Goal: Task Accomplishment & Management: Complete application form

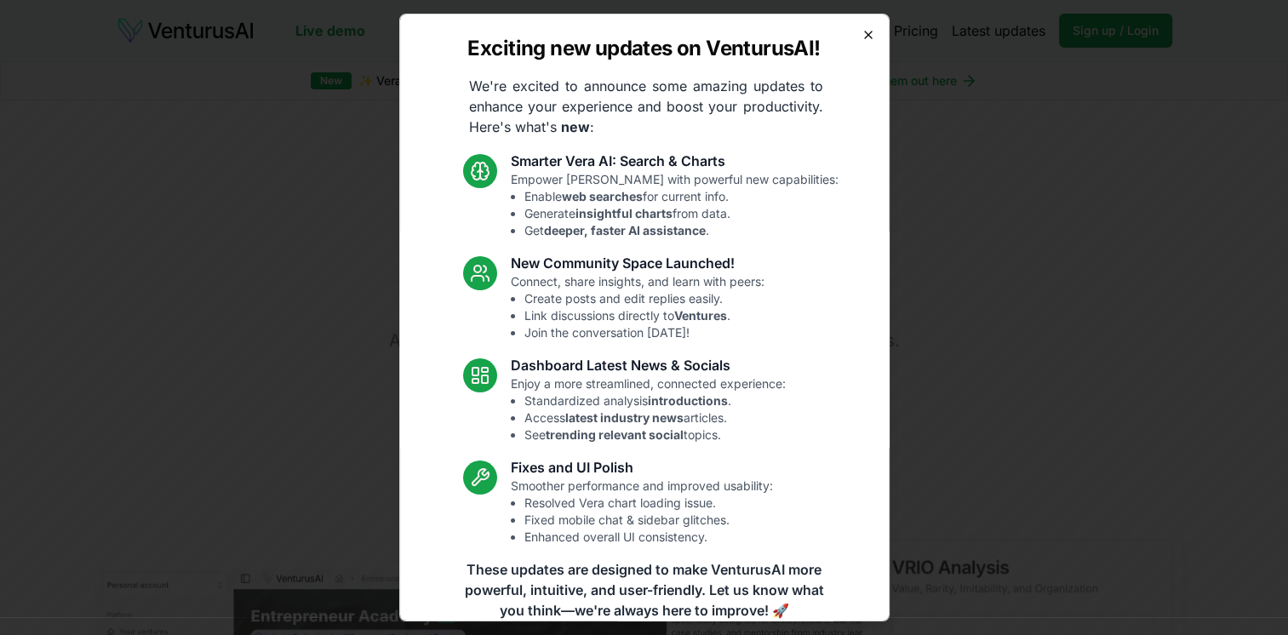
click at [865, 36] on icon "button" at bounding box center [868, 35] width 7 height 7
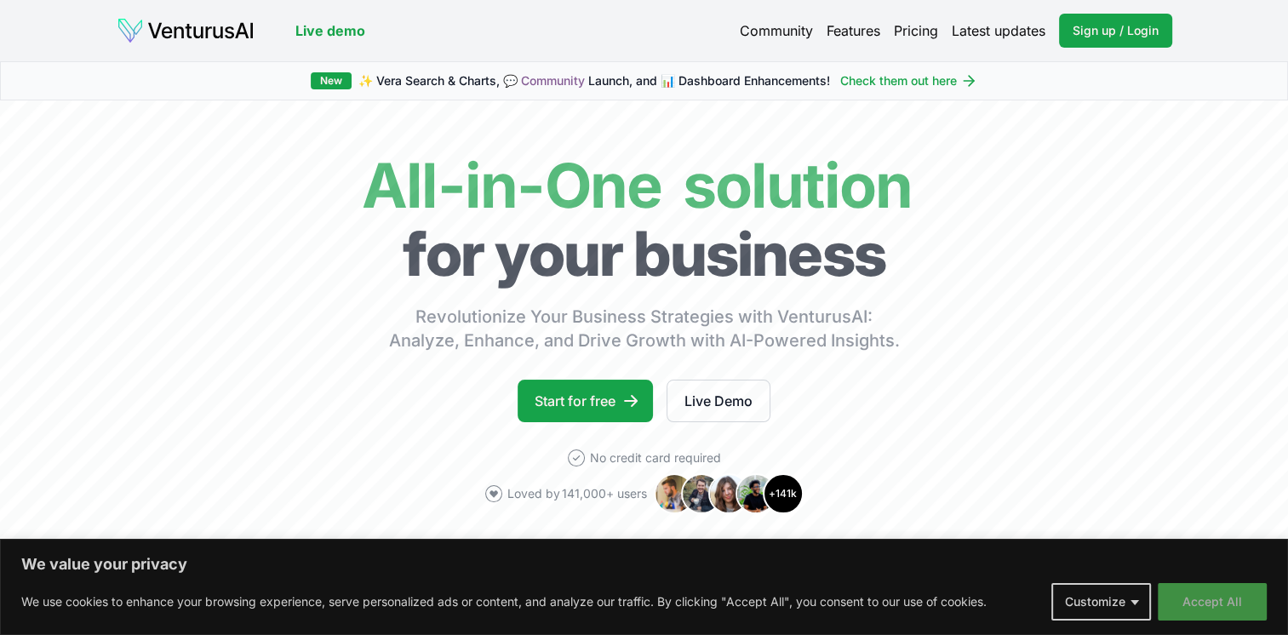
click at [1230, 602] on button "Accept All" at bounding box center [1212, 601] width 109 height 37
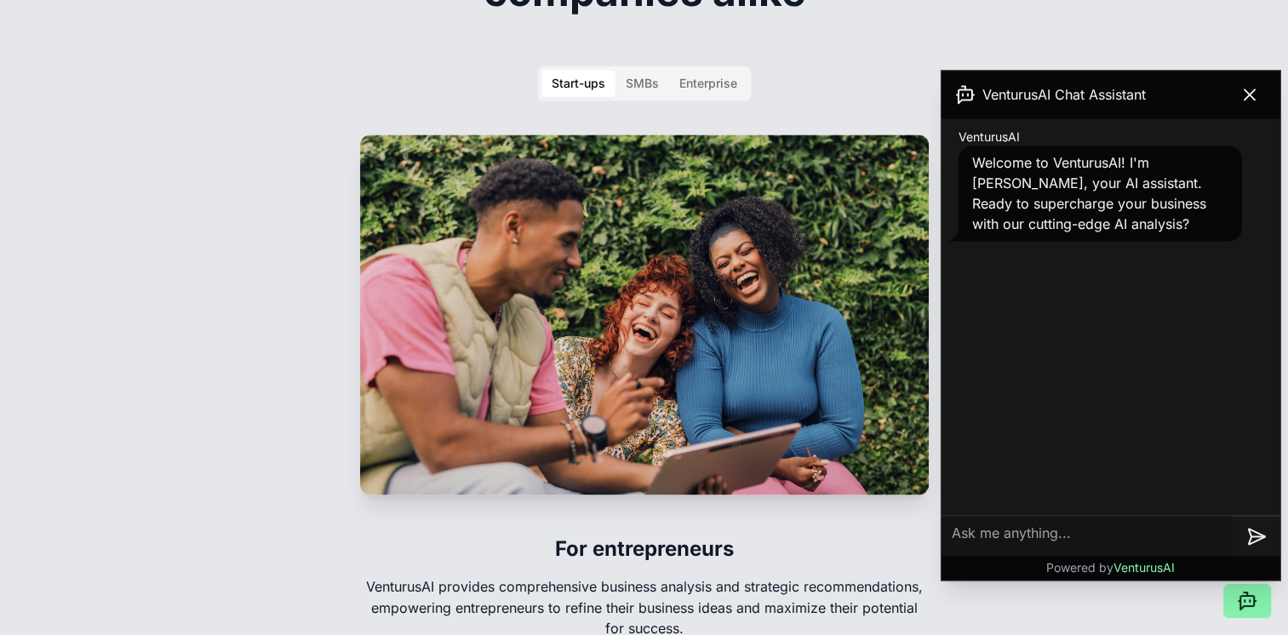
scroll to position [2640, 0]
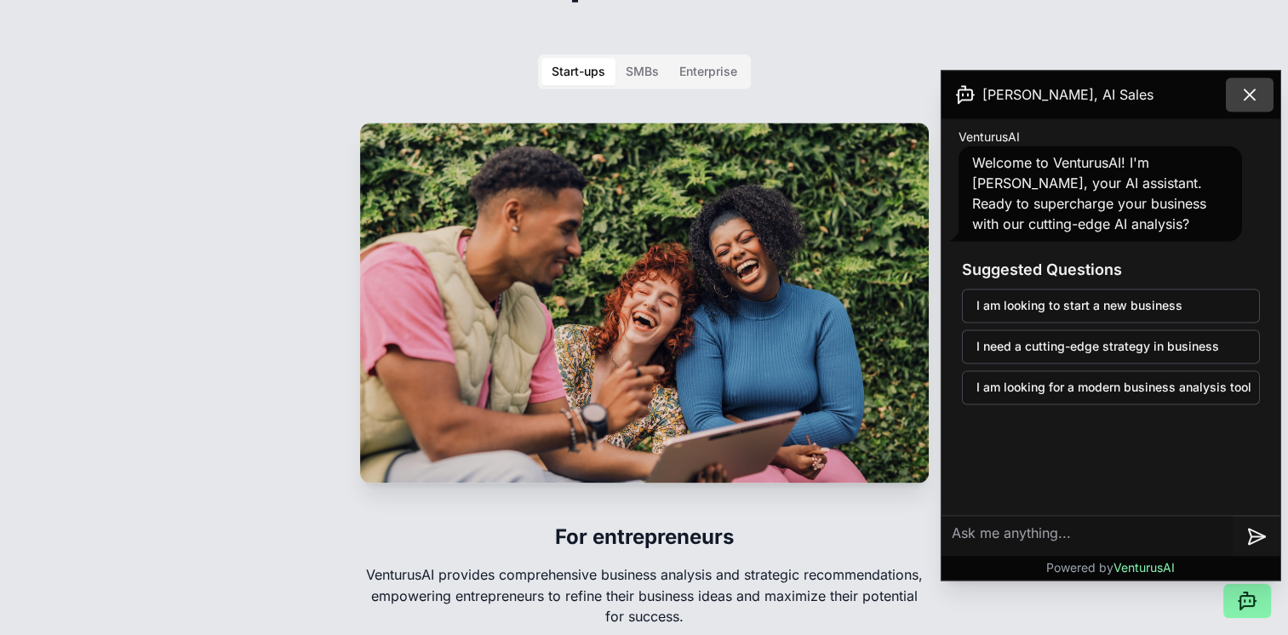
click at [1252, 90] on icon at bounding box center [1250, 94] width 20 height 20
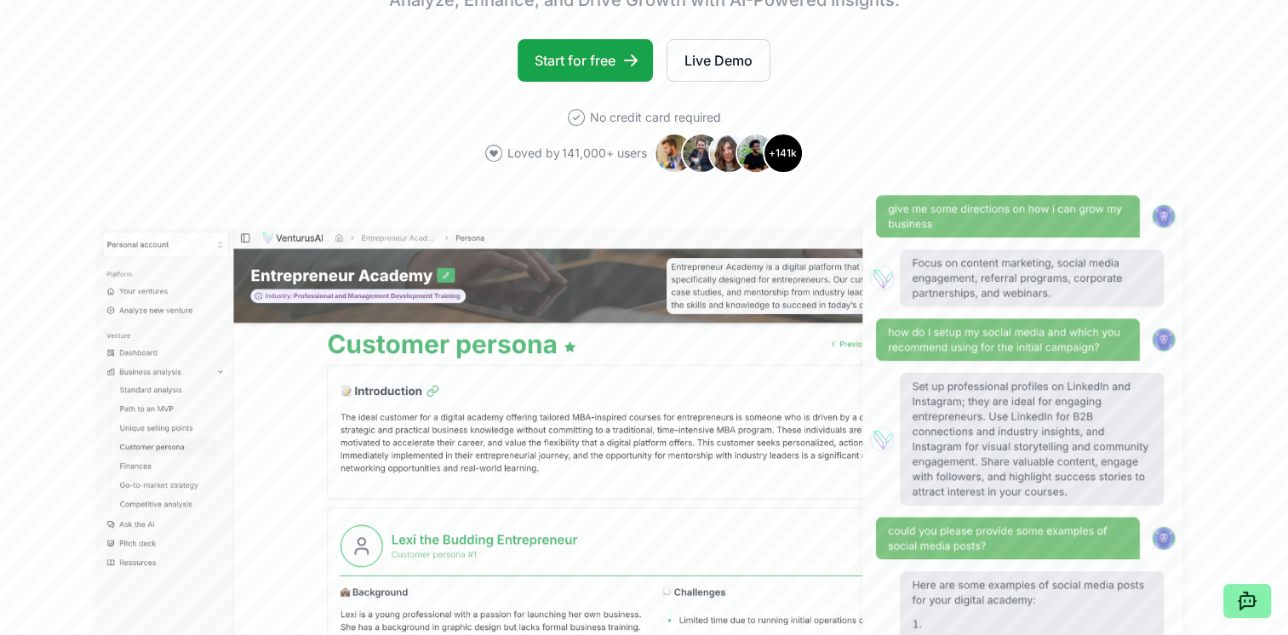
scroll to position [0, 0]
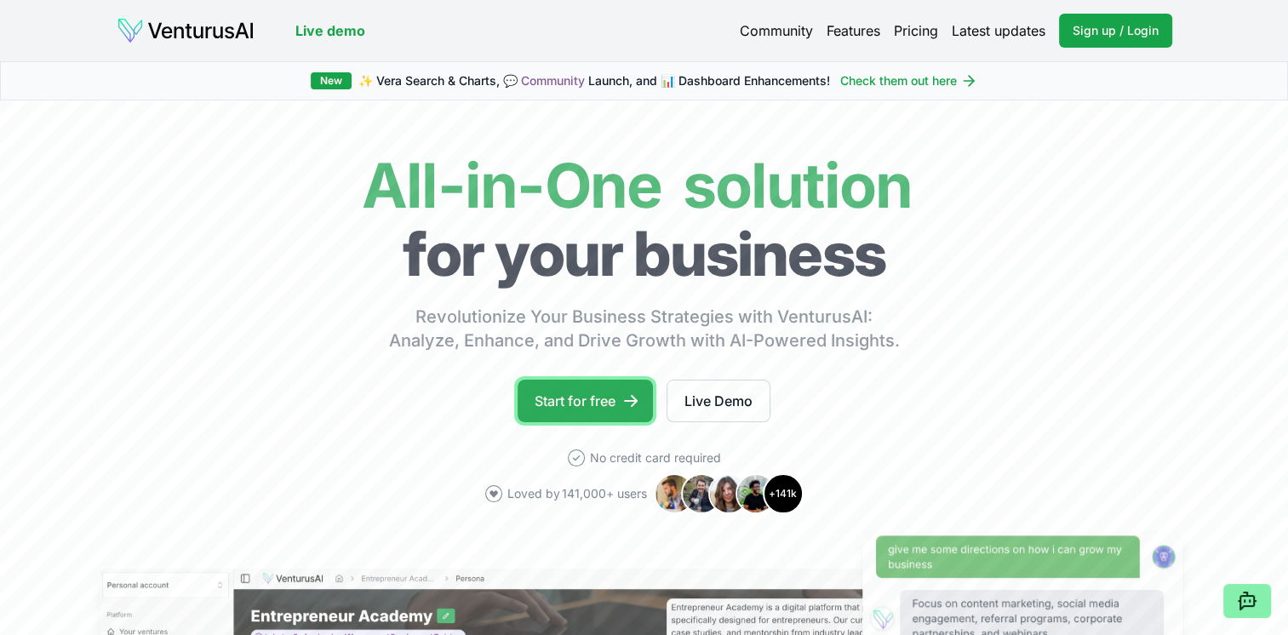
click at [603, 404] on link "Start for free" at bounding box center [585, 401] width 135 height 43
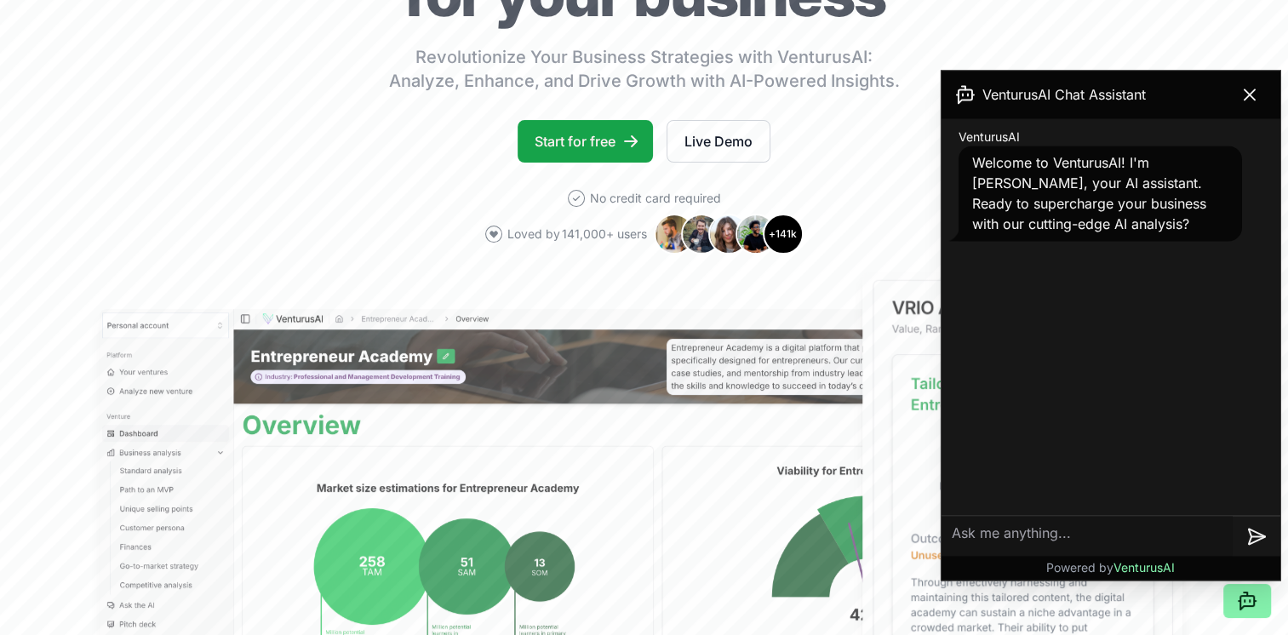
scroll to position [255, 0]
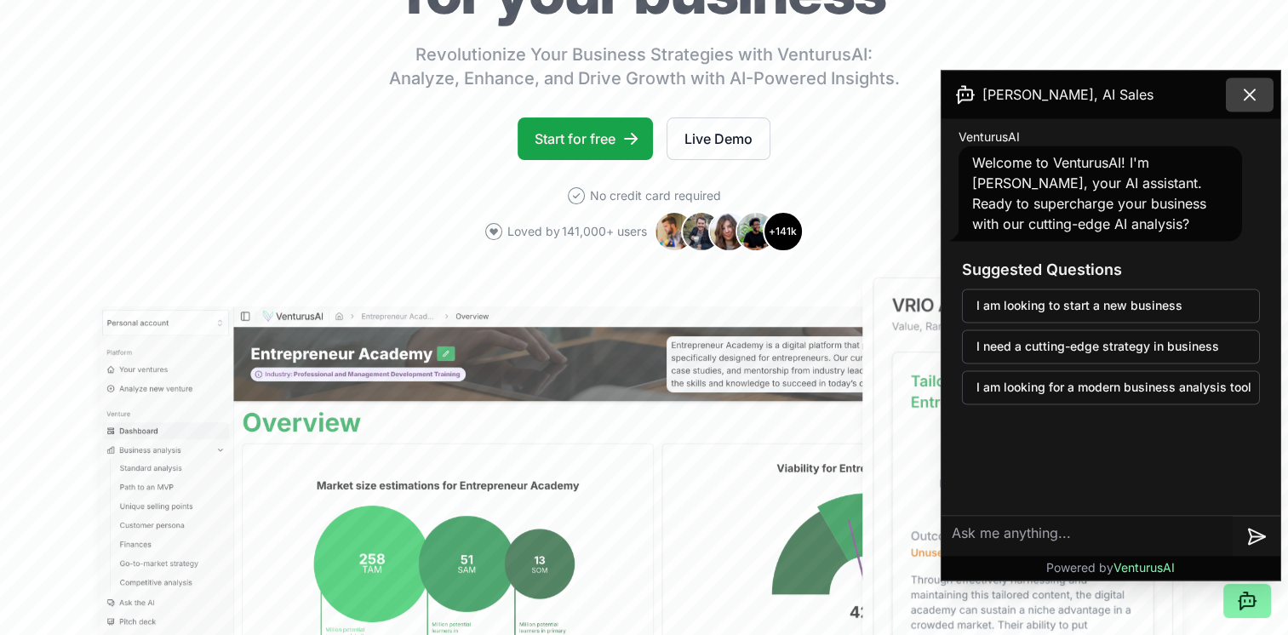
click at [1265, 93] on button at bounding box center [1250, 94] width 48 height 34
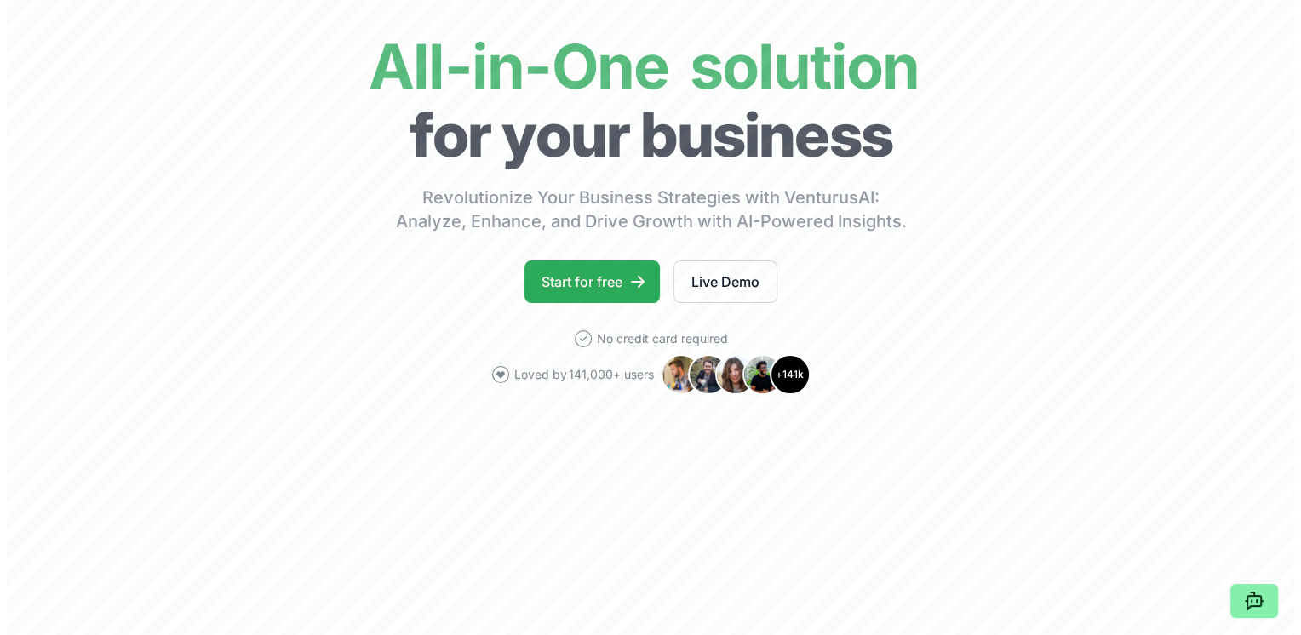
scroll to position [0, 0]
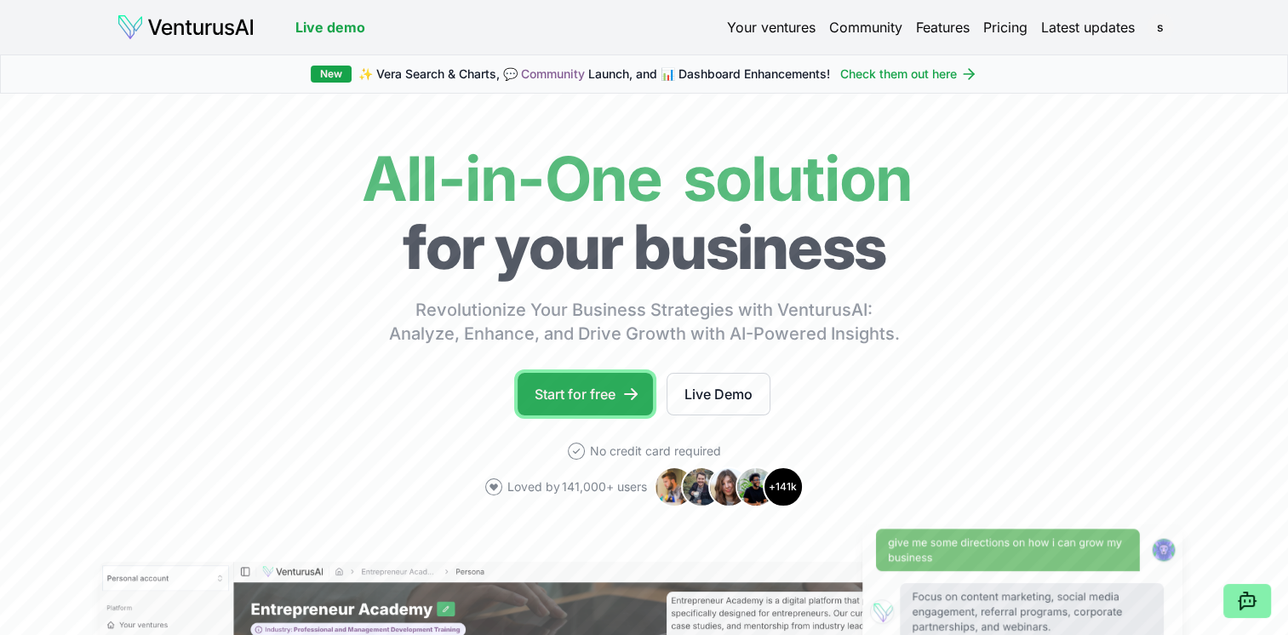
click at [584, 404] on link "Start for free" at bounding box center [585, 394] width 135 height 43
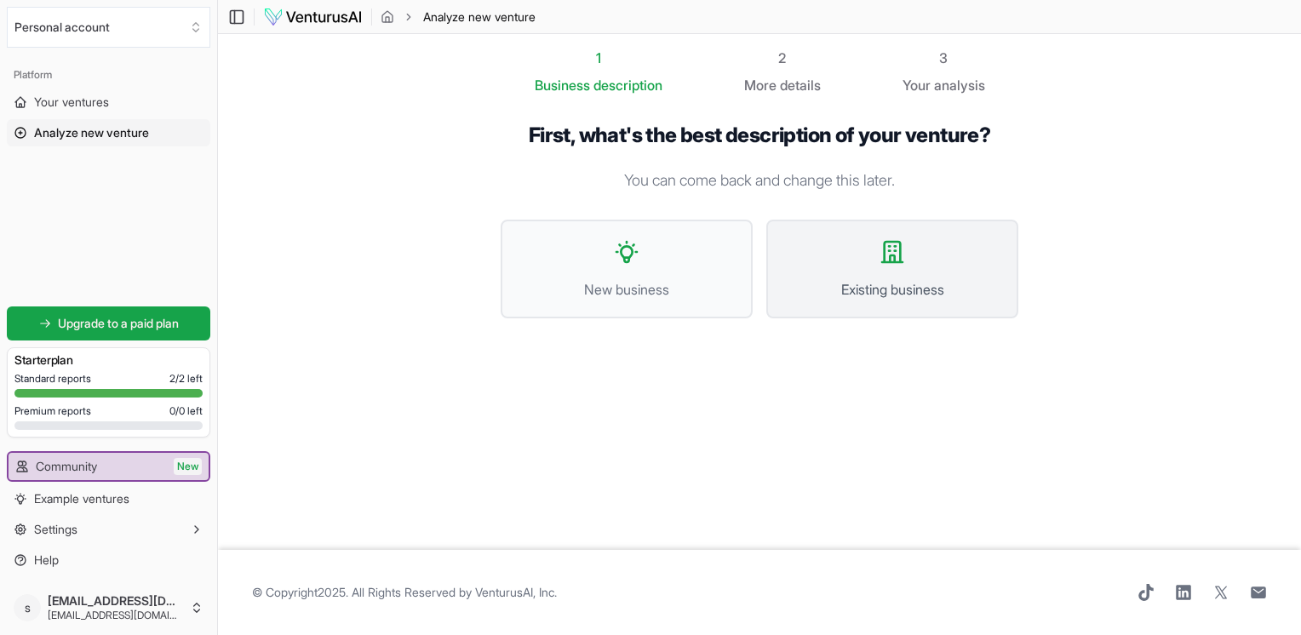
click at [887, 294] on span "Existing business" at bounding box center [892, 289] width 215 height 20
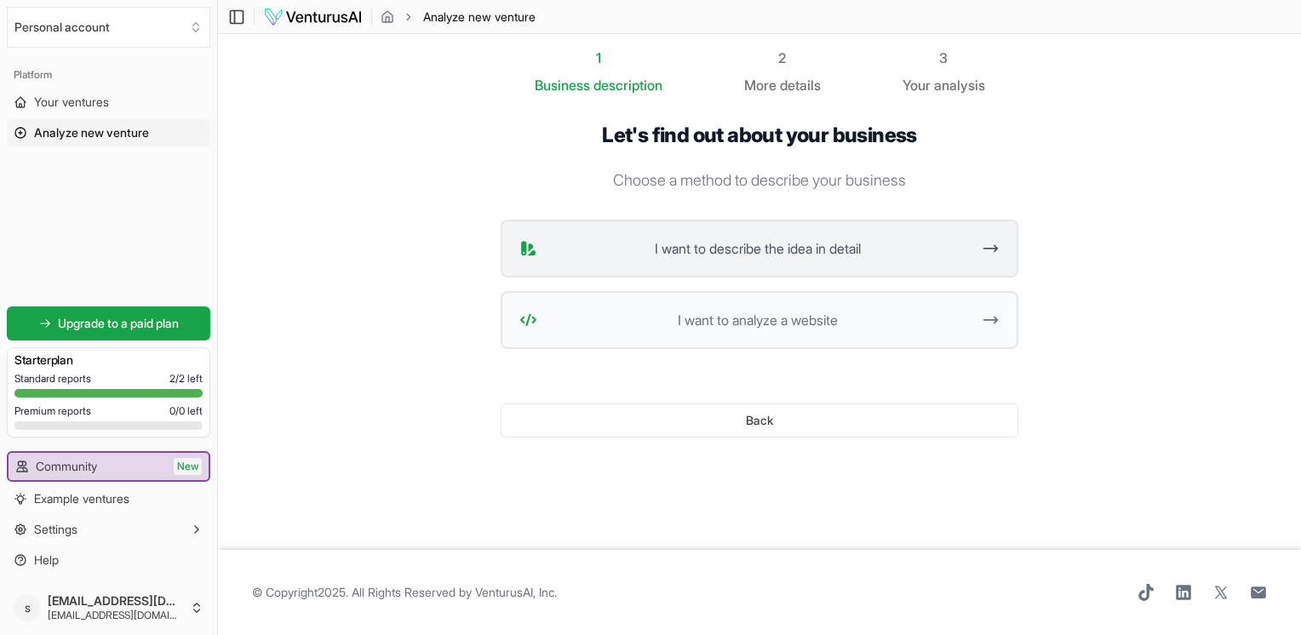
click at [914, 244] on span "I want to describe the idea in detail" at bounding box center [757, 248] width 427 height 20
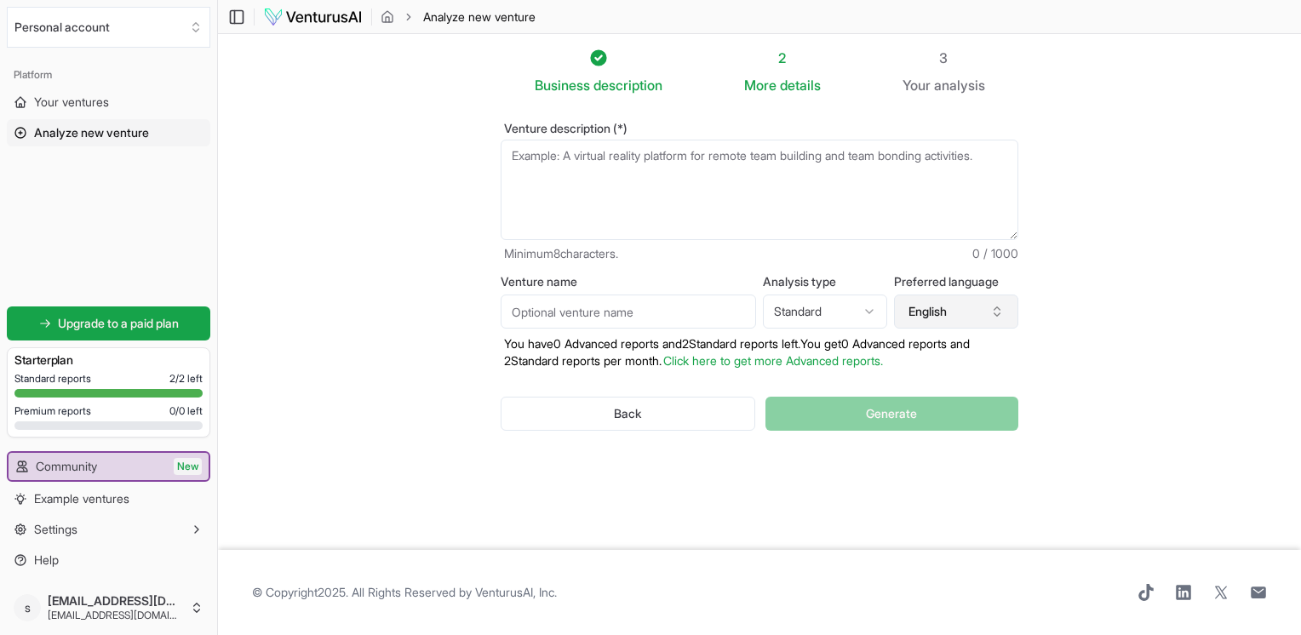
click at [989, 322] on button "English" at bounding box center [956, 312] width 124 height 34
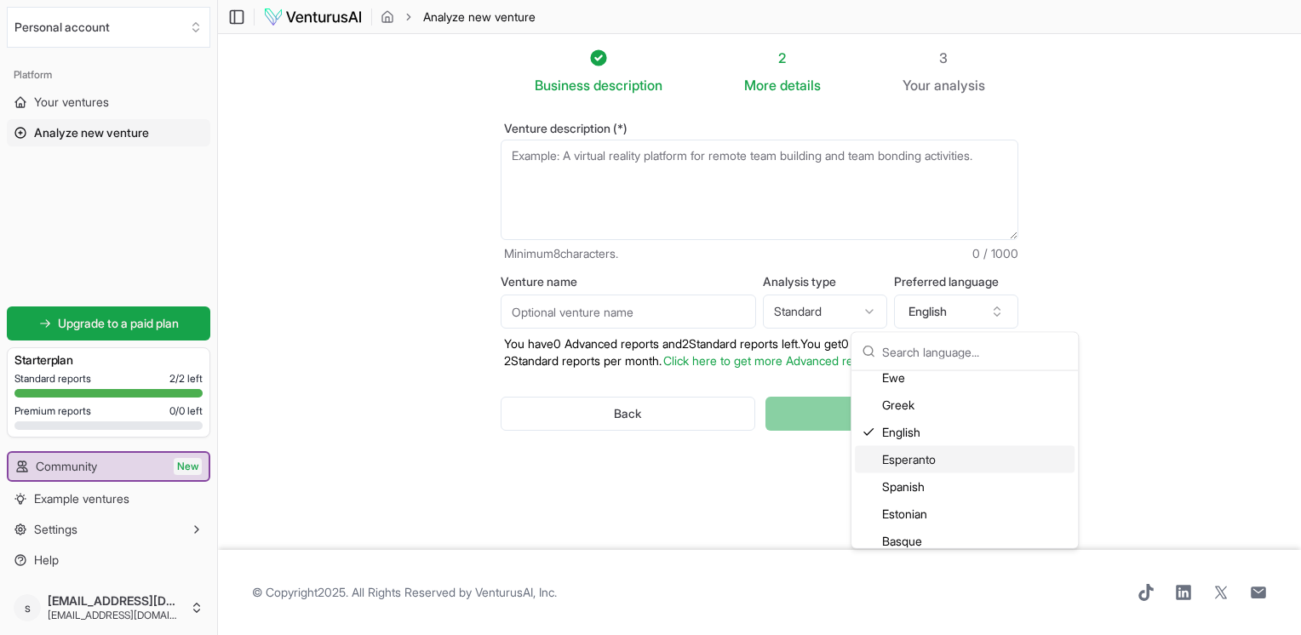
scroll to position [766, 0]
click at [906, 462] on div "German" at bounding box center [965, 466] width 220 height 27
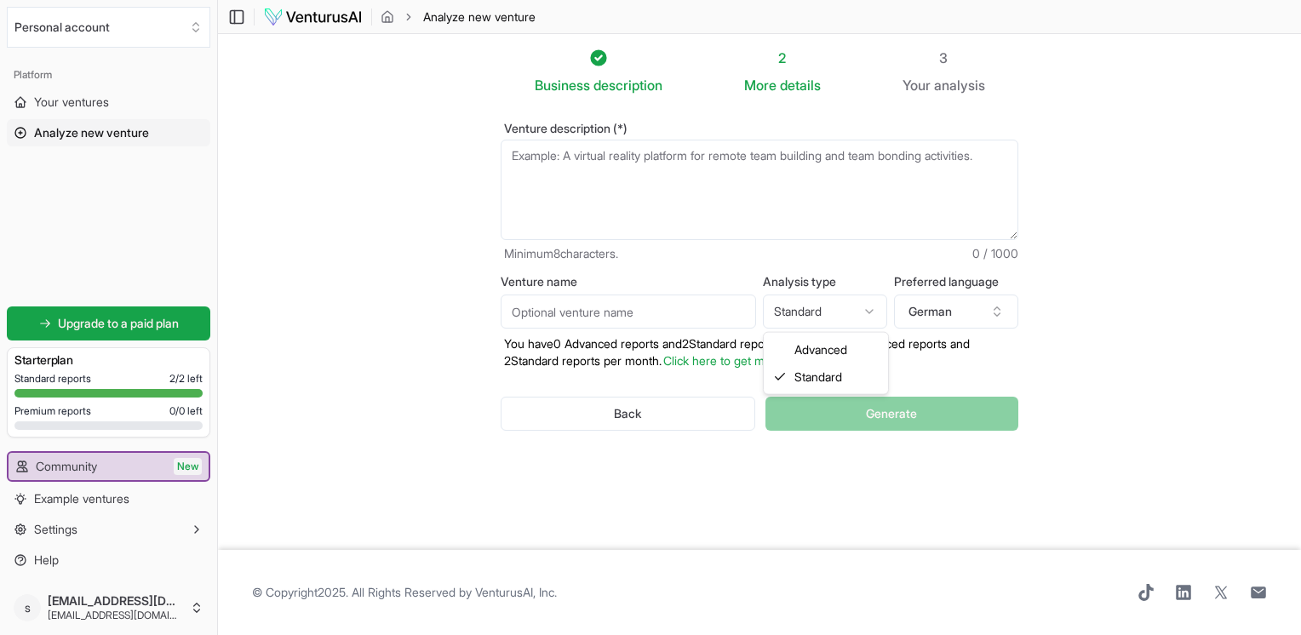
click at [825, 309] on html "We value your privacy We use cookies to enhance your browsing experience, serve…" at bounding box center [650, 317] width 1301 height 635
click at [864, 311] on html "We value your privacy We use cookies to enhance your browsing experience, serve…" at bounding box center [650, 317] width 1301 height 635
select select "standard"
click at [650, 317] on input "Venture name" at bounding box center [628, 312] width 255 height 34
type input "SIM Academy UG"
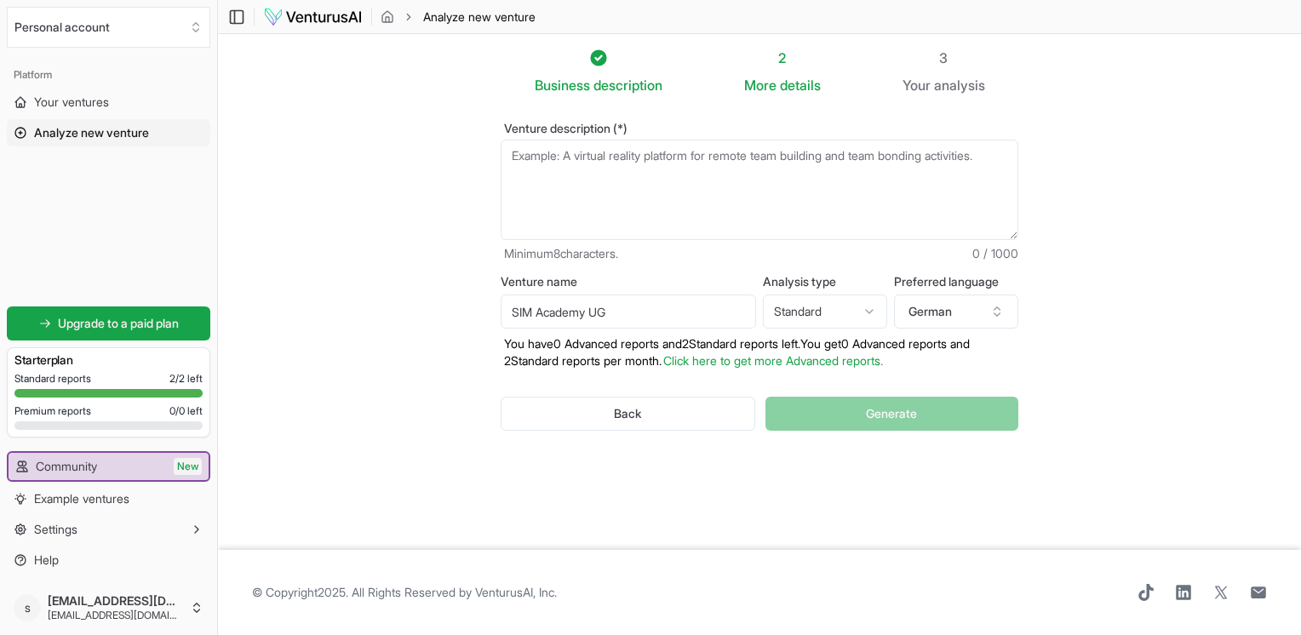
click at [820, 312] on html "We value your privacy We use cookies to enhance your browsing experience, serve…" at bounding box center [650, 317] width 1301 height 635
select select "advanced"
click at [610, 158] on textarea "Venture description (*)" at bounding box center [760, 190] width 518 height 100
paste textarea "Establishment of a private language and continuing education institution locate…"
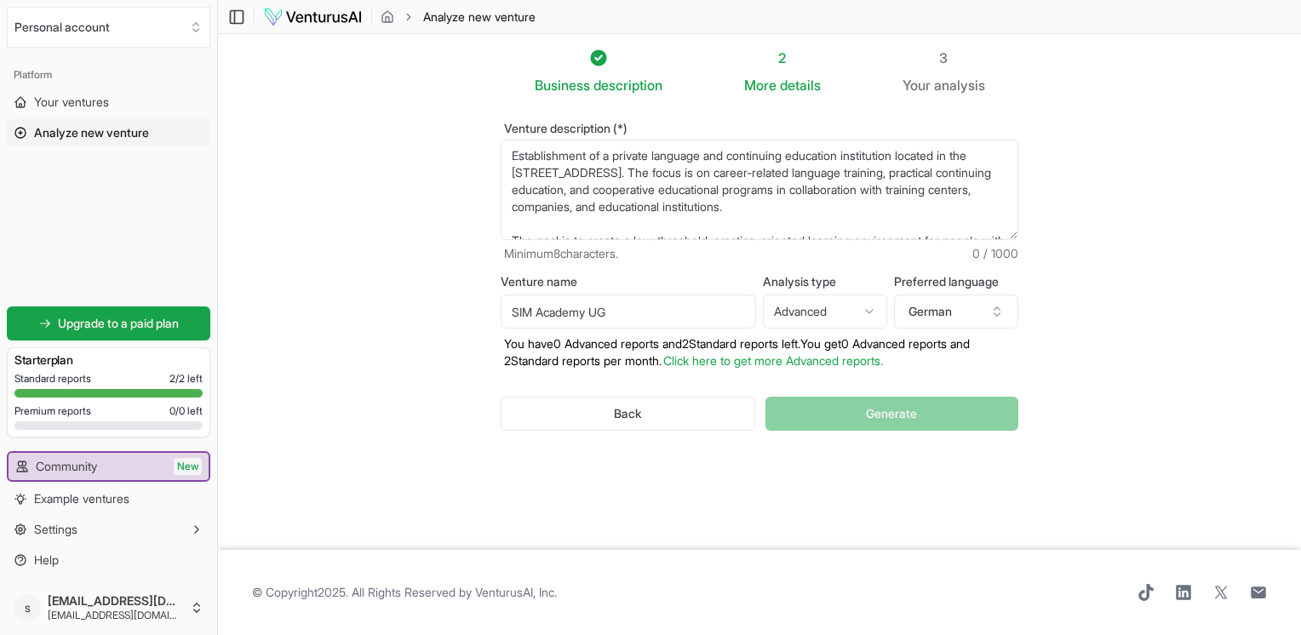
scroll to position [77, 0]
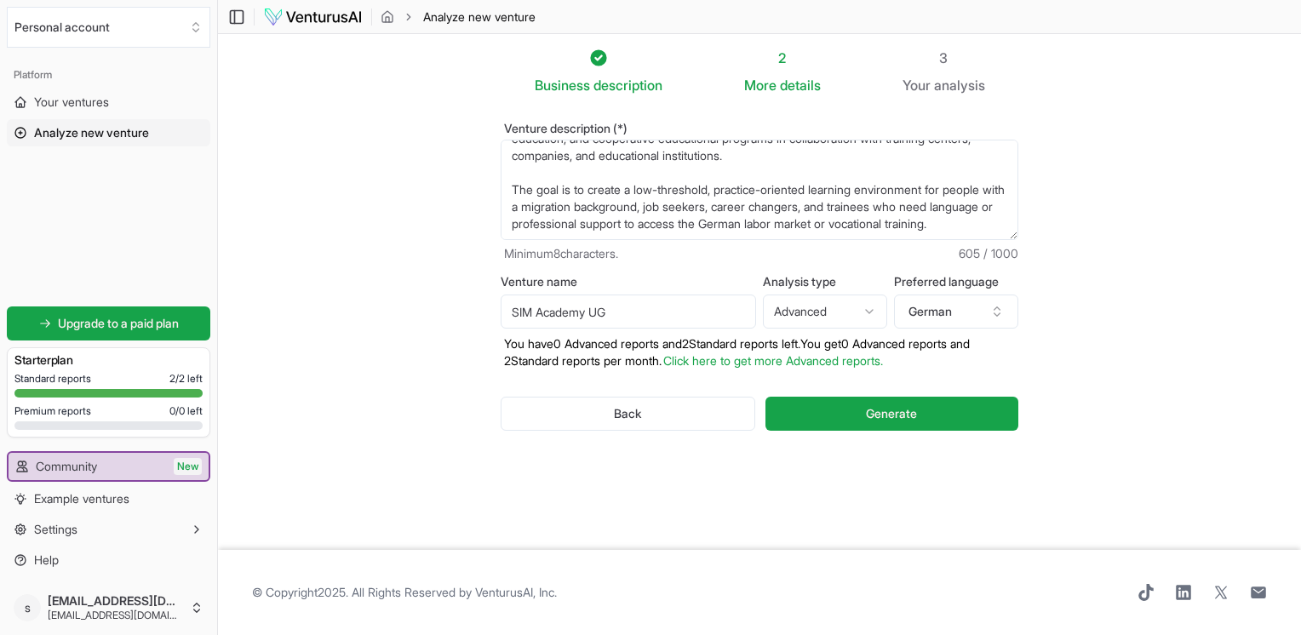
click at [524, 169] on textarea "Establishment of a private language and continuing education institution locate…" at bounding box center [760, 190] width 518 height 100
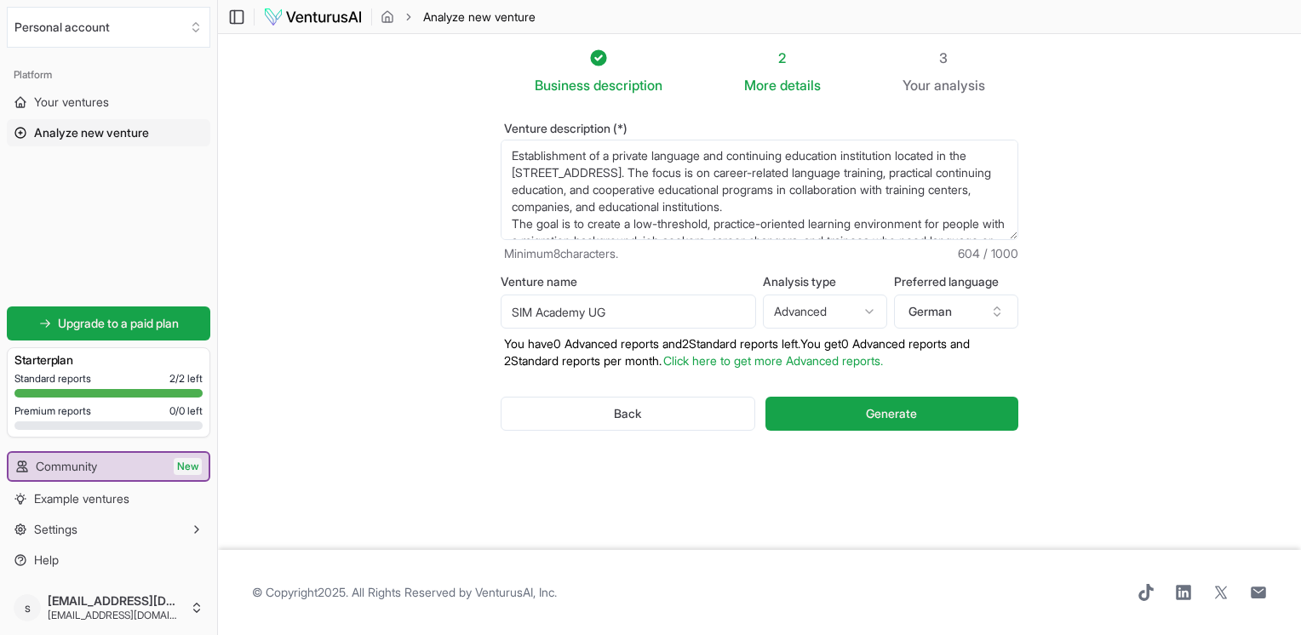
type textarea "Establishment of a private language and continuing education institution locate…"
click at [817, 175] on textarea "Establishment of a private language and continuing education institution locate…" at bounding box center [760, 190] width 518 height 100
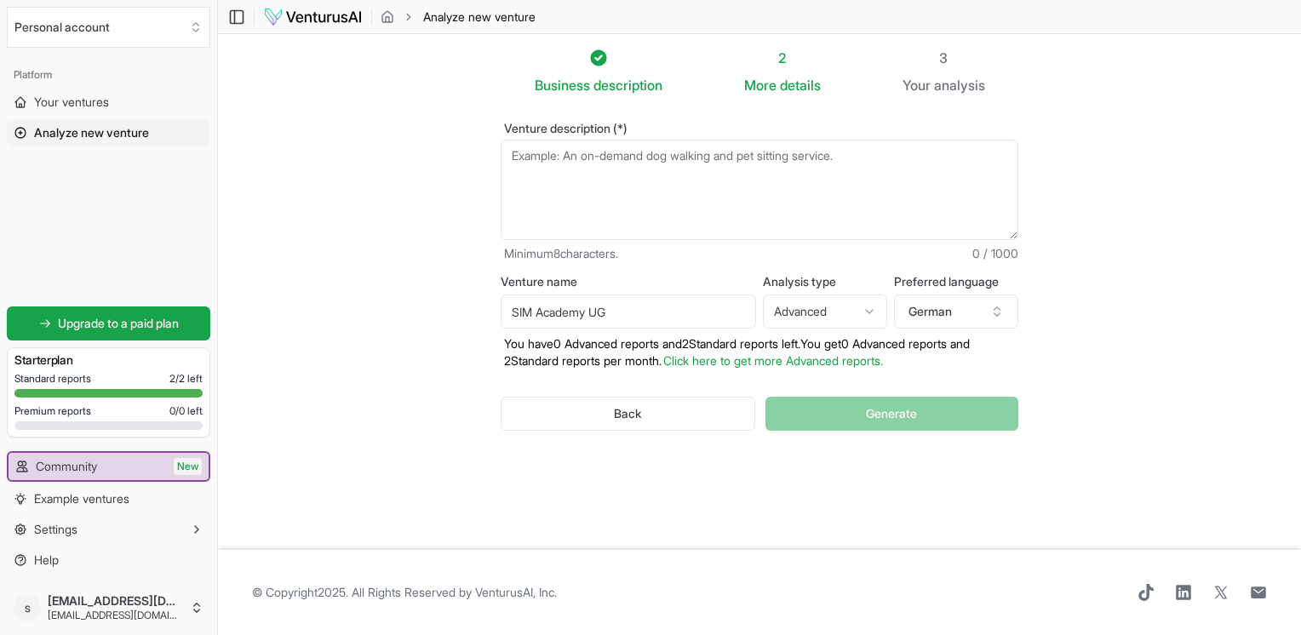
paste textarea "I'm opening a language and continuing education facility in [GEOGRAPHIC_DATA] w…"
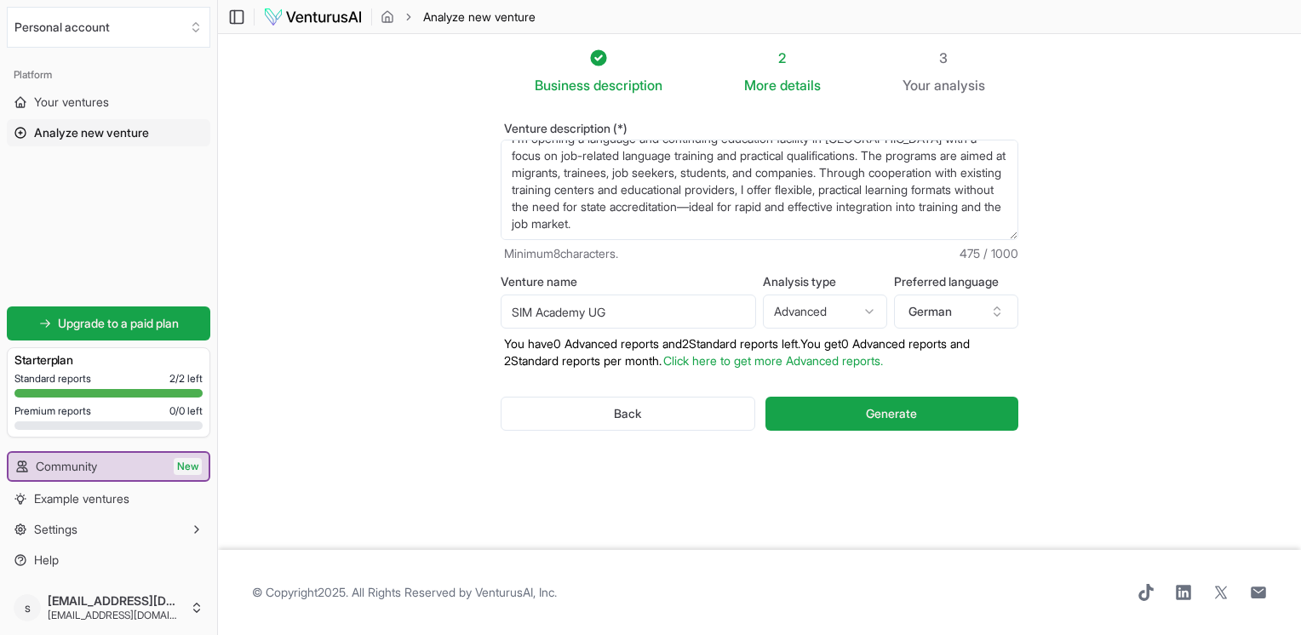
scroll to position [26, 0]
paste textarea "The course offerings include: 1. Language courses German courses (A2–B2) with a…"
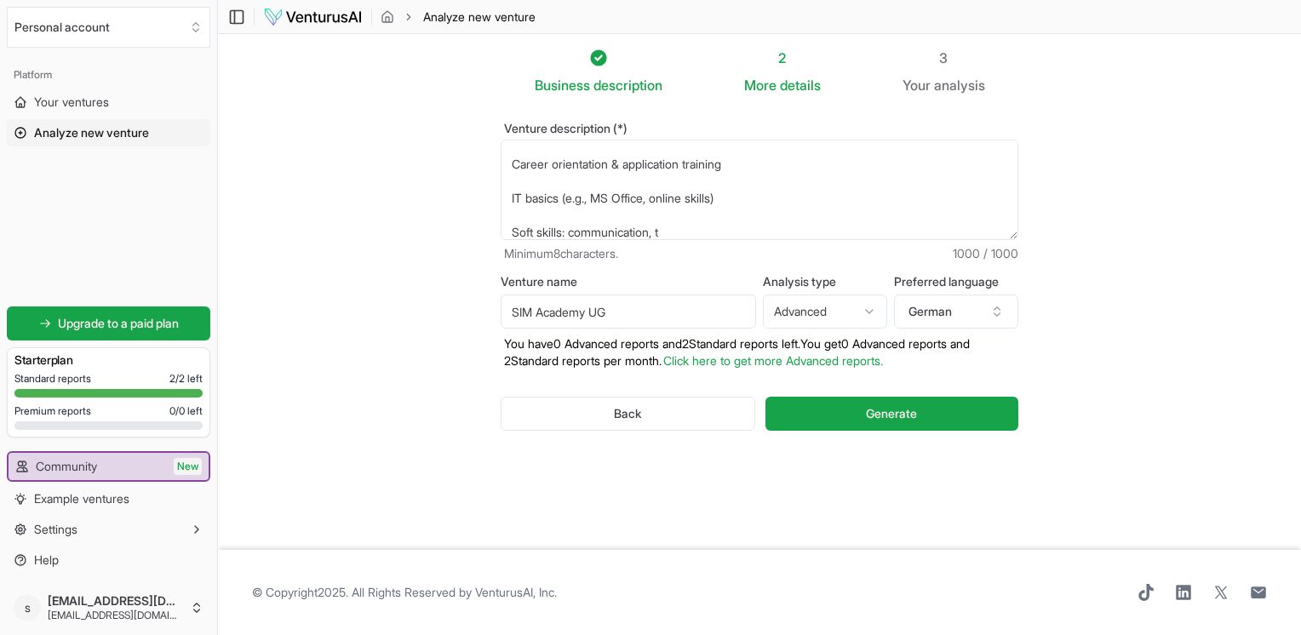
click at [514, 223] on textarea "I'm opening a language and continuing education facility in [GEOGRAPHIC_DATA] w…" at bounding box center [760, 190] width 518 height 100
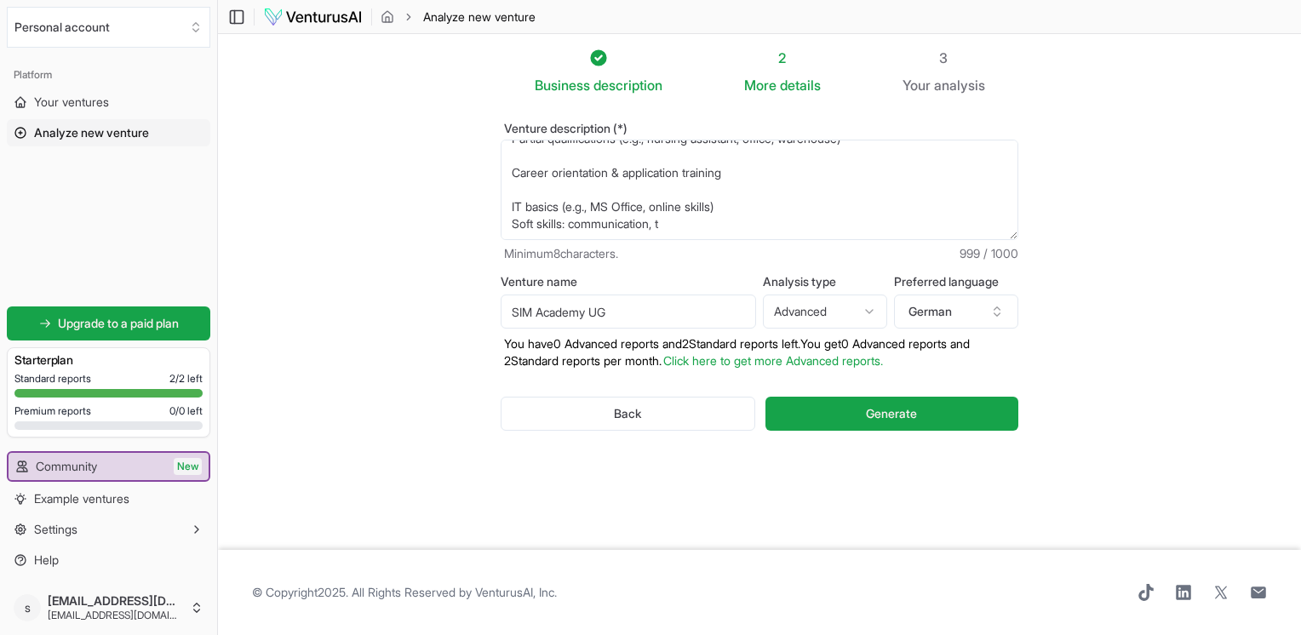
scroll to position [341, 0]
click at [515, 196] on textarea "I'm opening a language and continuing education facility in [GEOGRAPHIC_DATA] w…" at bounding box center [760, 190] width 518 height 100
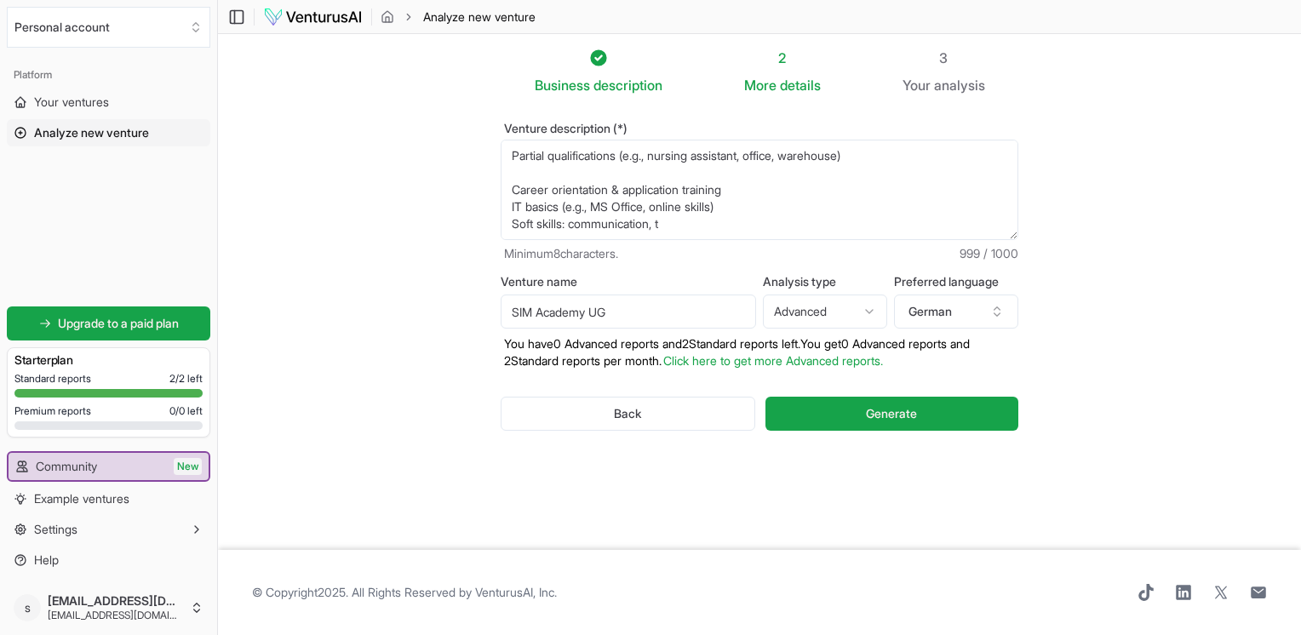
scroll to position [324, 0]
click at [520, 177] on textarea "I'm opening a language and continuing education facility in [GEOGRAPHIC_DATA] w…" at bounding box center [760, 190] width 518 height 100
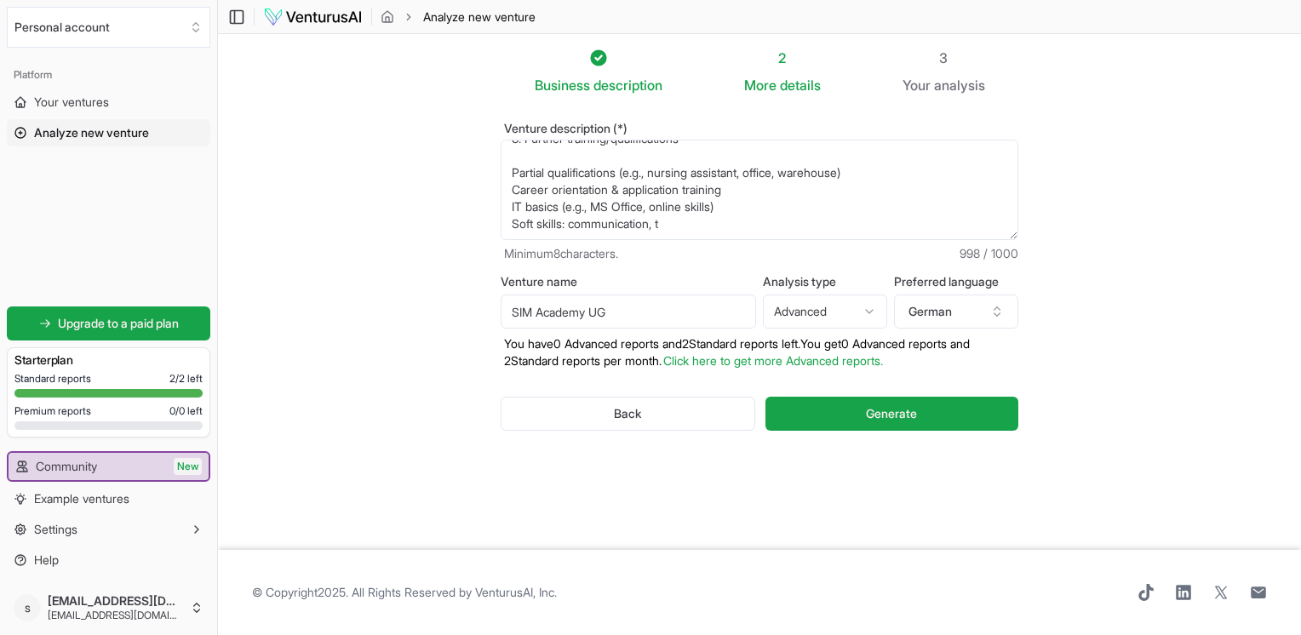
scroll to position [307, 0]
click at [511, 154] on textarea "I'm opening a language and continuing education facility in [GEOGRAPHIC_DATA] w…" at bounding box center [760, 190] width 518 height 100
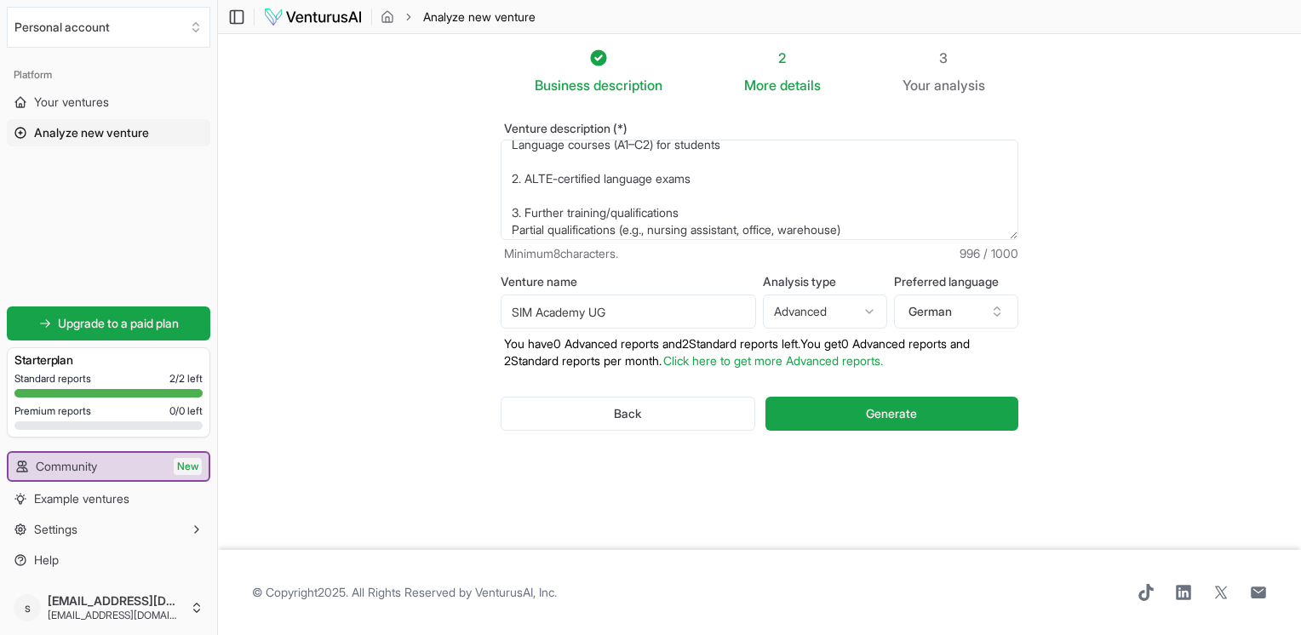
scroll to position [204, 0]
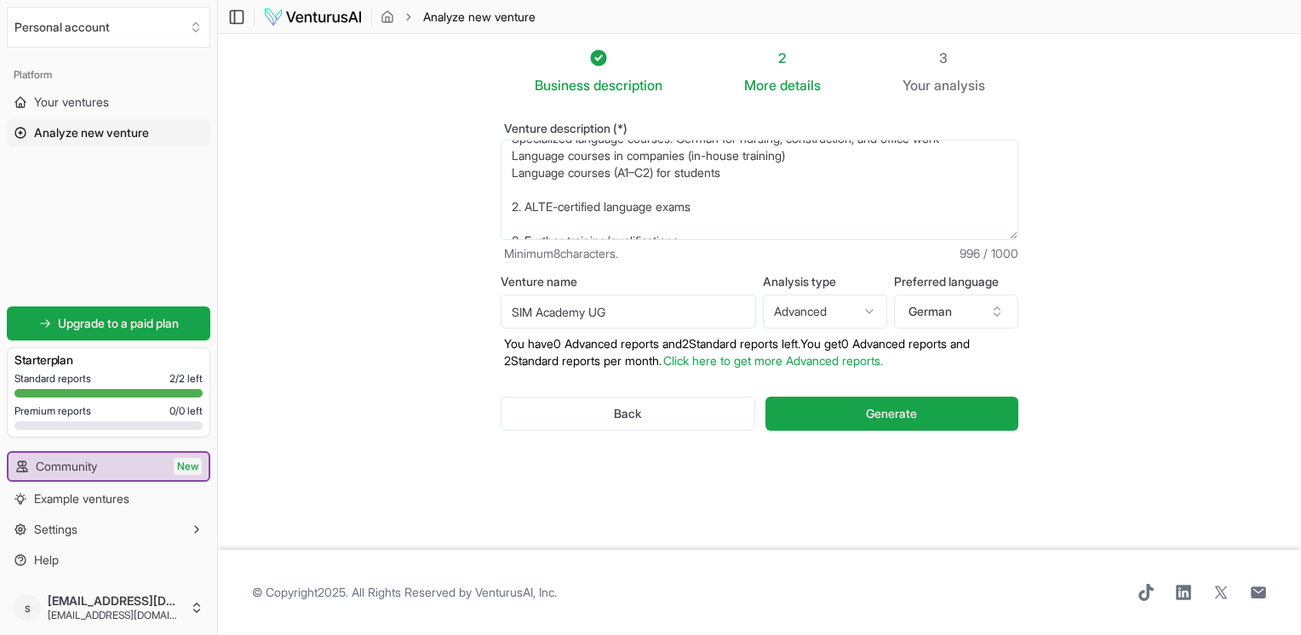
click at [513, 226] on textarea "I'm opening a language and continuing education facility in [GEOGRAPHIC_DATA] w…" at bounding box center [760, 190] width 518 height 100
click at [517, 189] on textarea "I'm opening a language and continuing education facility in [GEOGRAPHIC_DATA] w…" at bounding box center [760, 190] width 518 height 100
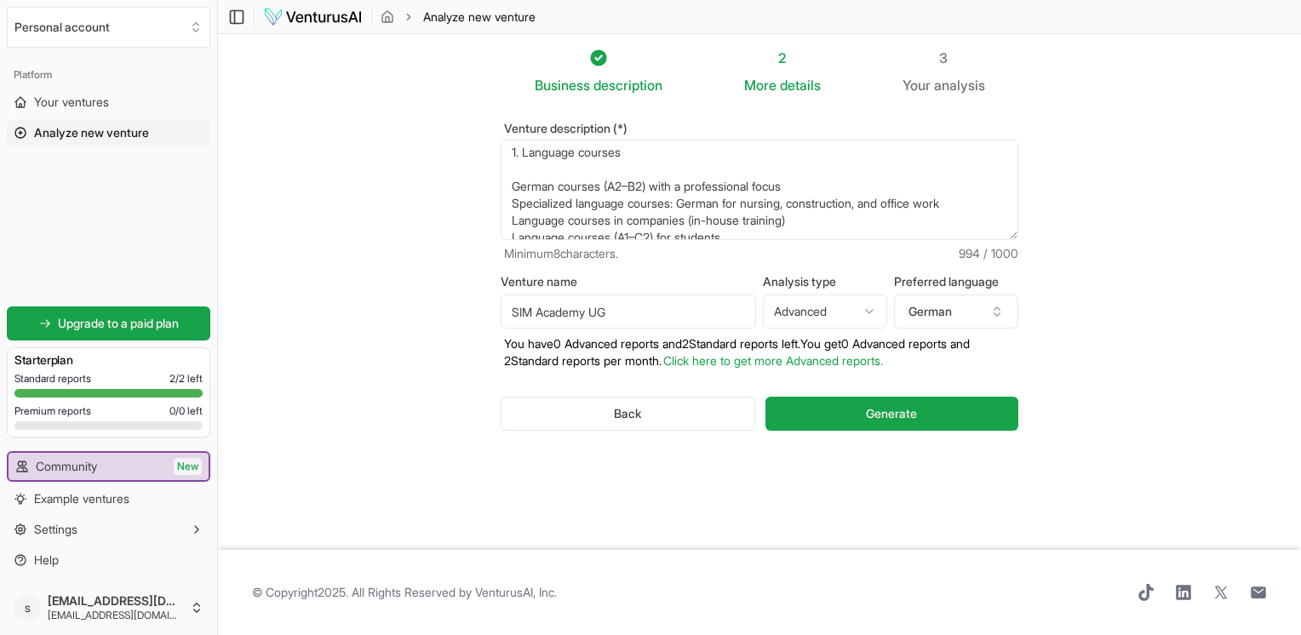
scroll to position [119, 0]
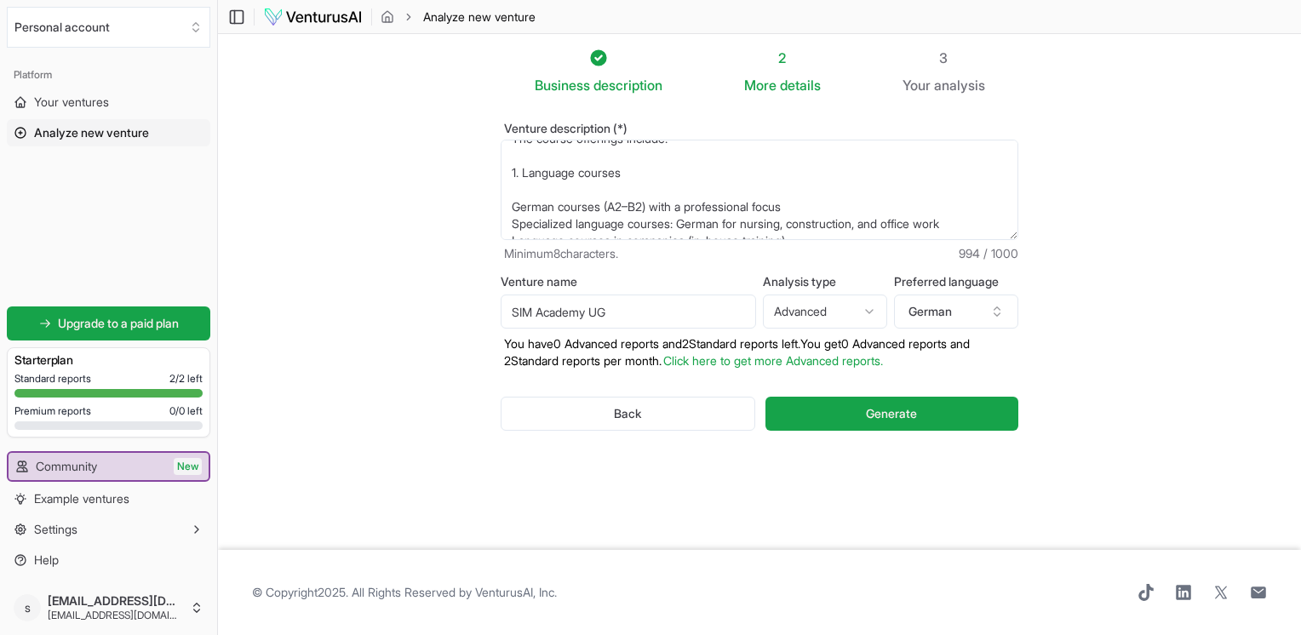
click at [519, 192] on textarea "I'm opening a language and continuing education facility in [GEOGRAPHIC_DATA] w…" at bounding box center [760, 190] width 518 height 100
click at [519, 162] on textarea "I'm opening a language and continuing education facility in [GEOGRAPHIC_DATA] w…" at bounding box center [760, 190] width 518 height 100
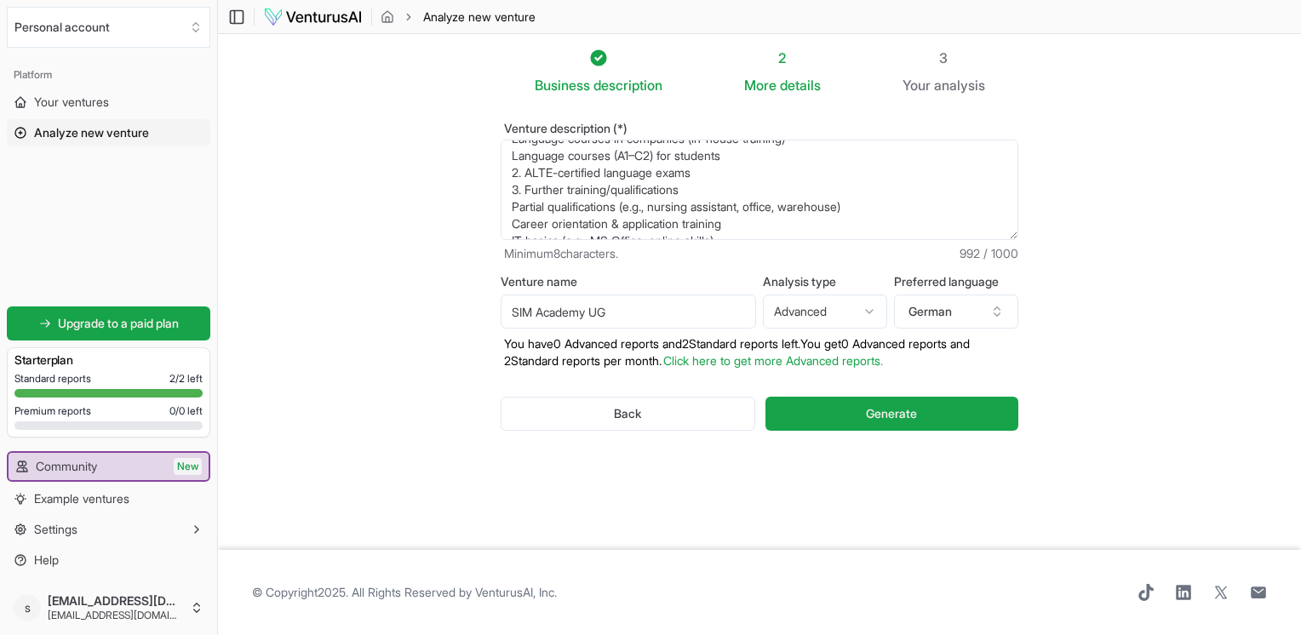
scroll to position [221, 0]
click at [681, 225] on textarea "I'm opening a language and continuing education facility in [GEOGRAPHIC_DATA] w…" at bounding box center [760, 190] width 518 height 100
paste textarea "4. Co"
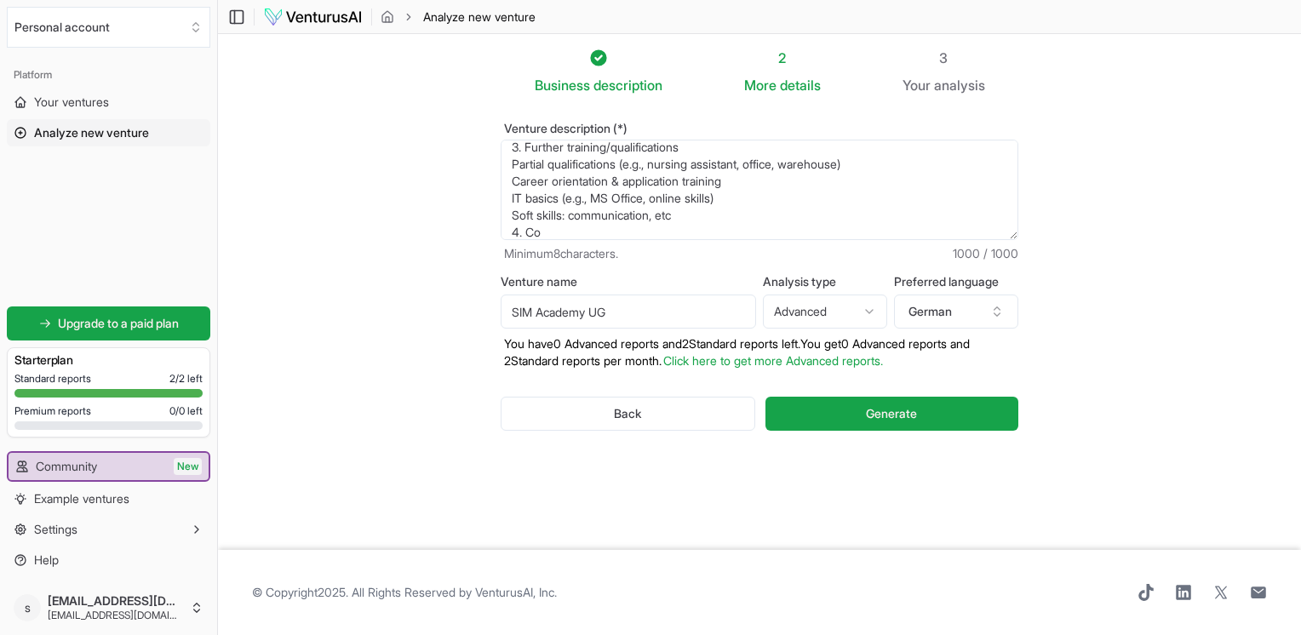
click at [685, 219] on textarea "I'm opening a language and continuing education facility in [GEOGRAPHIC_DATA] w…" at bounding box center [760, 190] width 518 height 100
click at [552, 223] on textarea "I'm opening a language and continuing education facility in [GEOGRAPHIC_DATA] w…" at bounding box center [760, 190] width 518 height 100
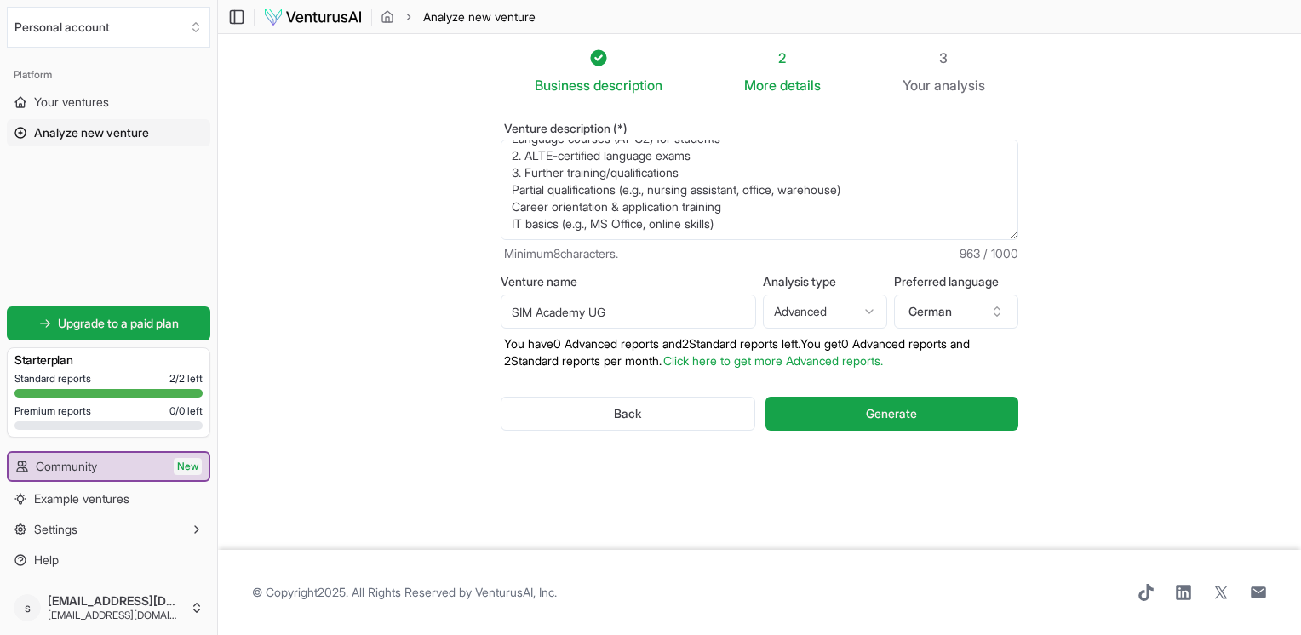
paste textarea "4. Cooperation offers"
paste textarea "target group: P"
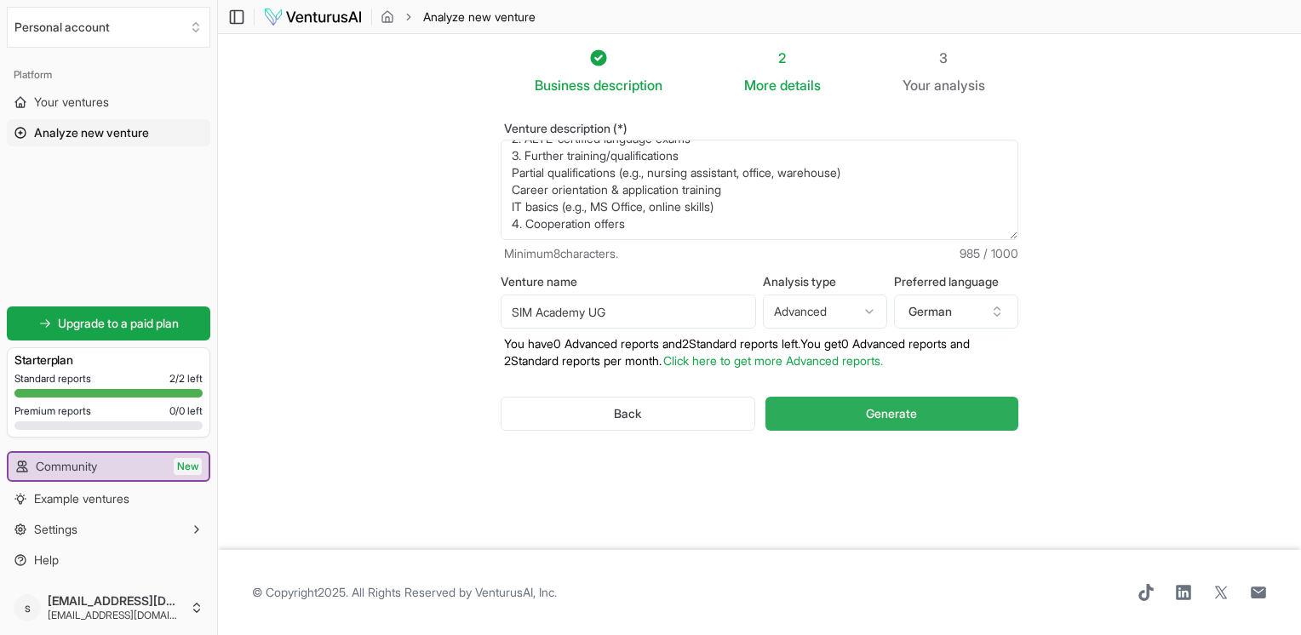
type textarea "I'm opening a language and continuing education facility in [GEOGRAPHIC_DATA] w…"
click at [903, 419] on span "Generate" at bounding box center [891, 413] width 51 height 17
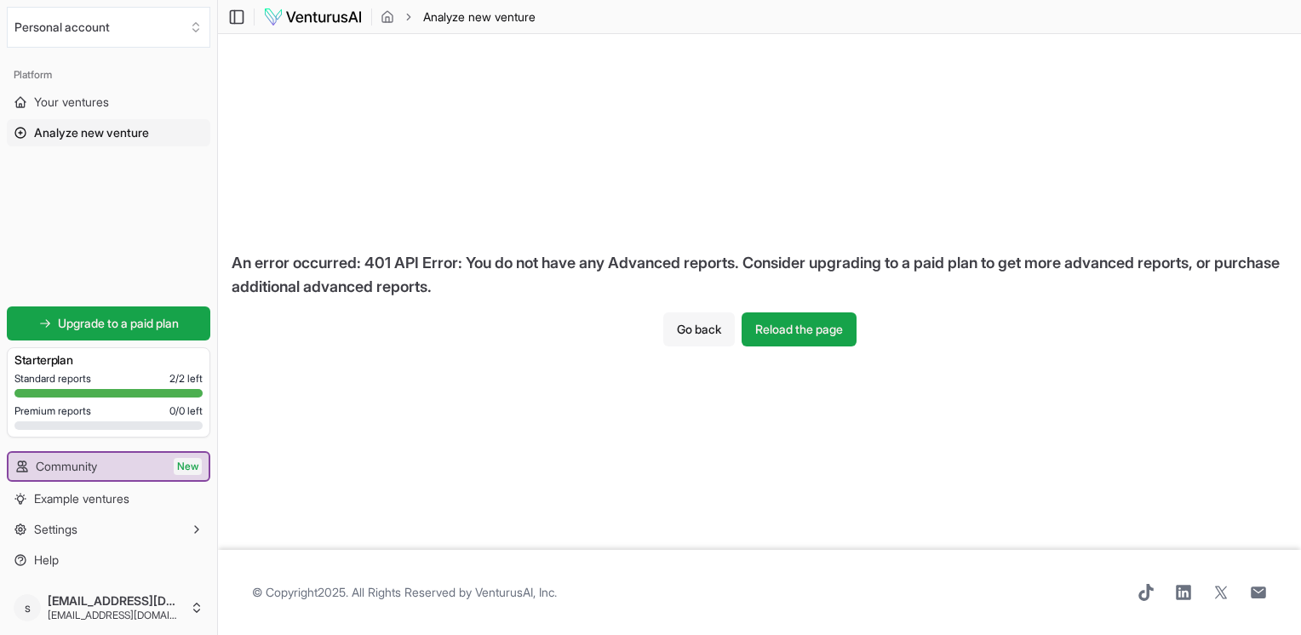
click at [707, 328] on button "Go back" at bounding box center [699, 329] width 72 height 34
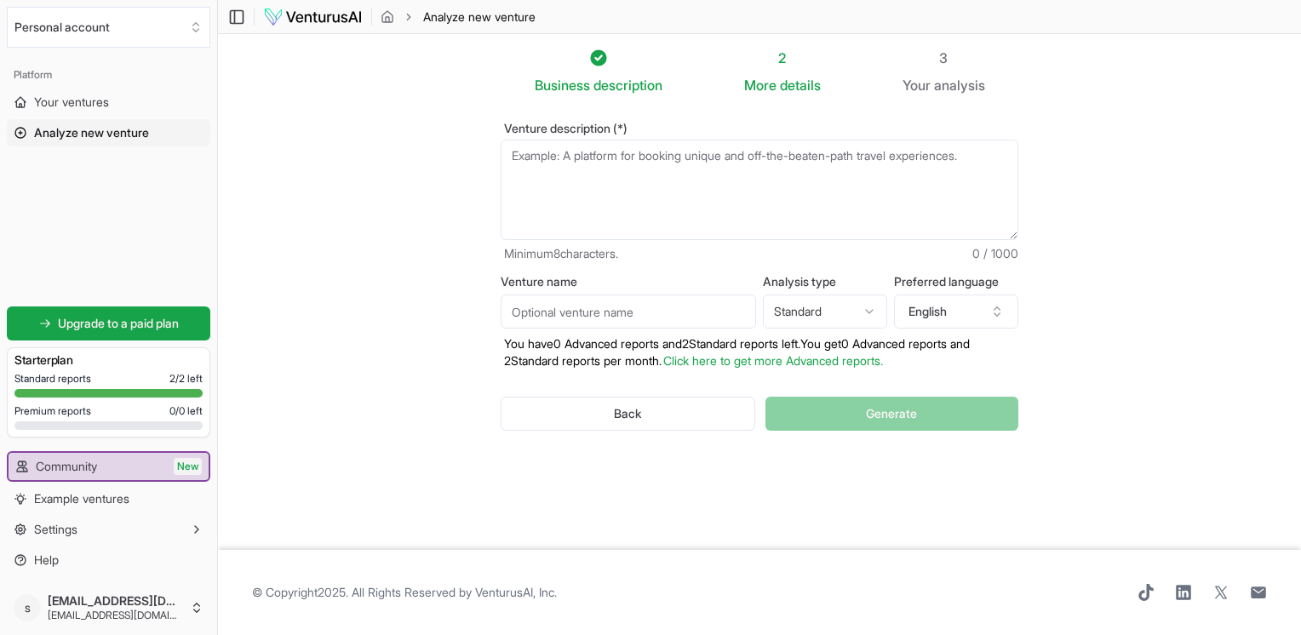
click at [518, 169] on textarea "Venture description (*)" at bounding box center [760, 190] width 518 height 100
paste textarea "I'm opening a language and continuing education facility in [GEOGRAPHIC_DATA] w…"
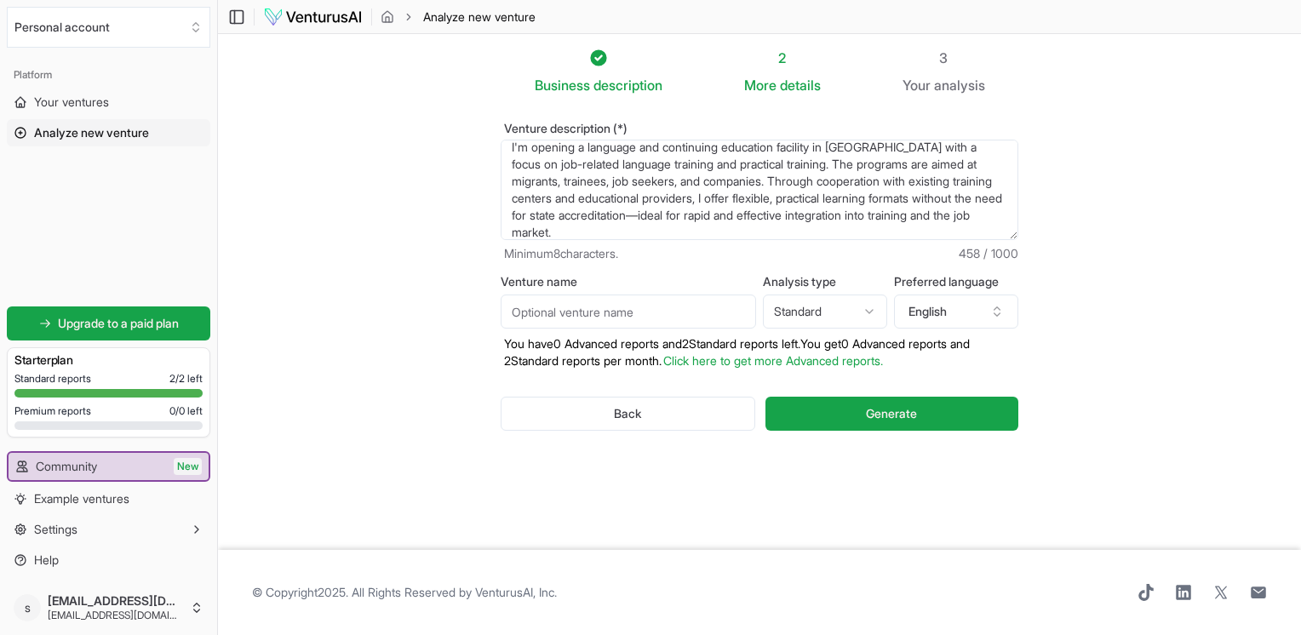
scroll to position [26, 0]
paste textarea "The course offerings include: 1. Language support German courses (A1–C2) with a…"
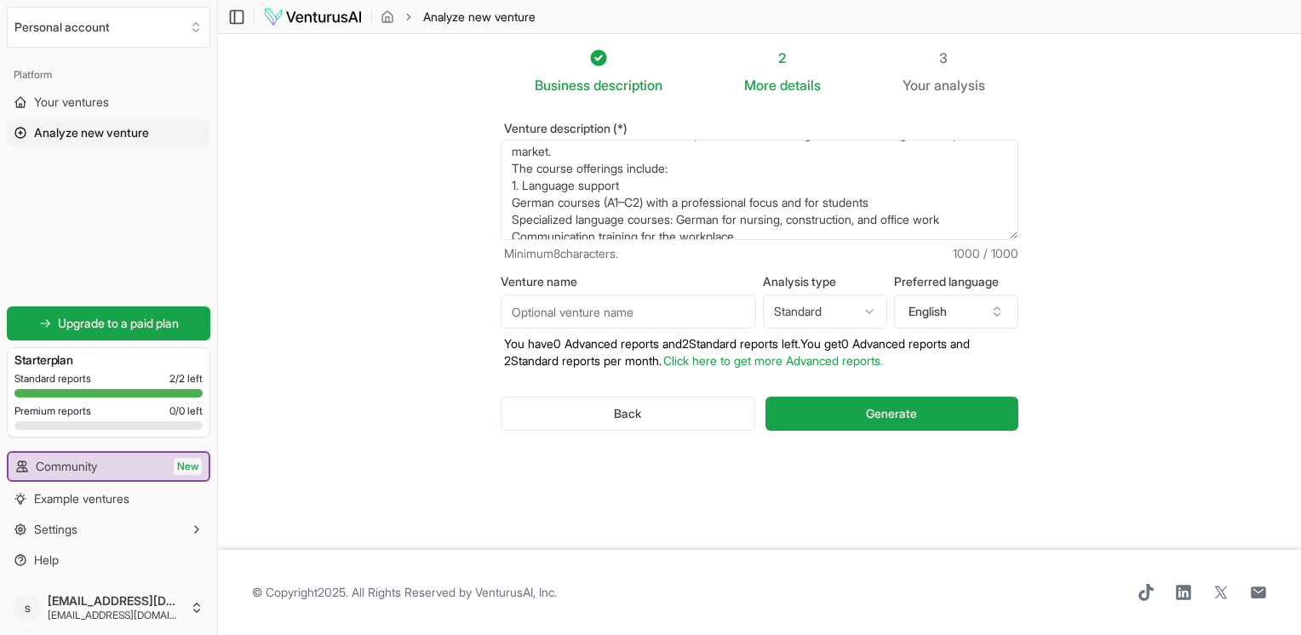
scroll to position [178, 0]
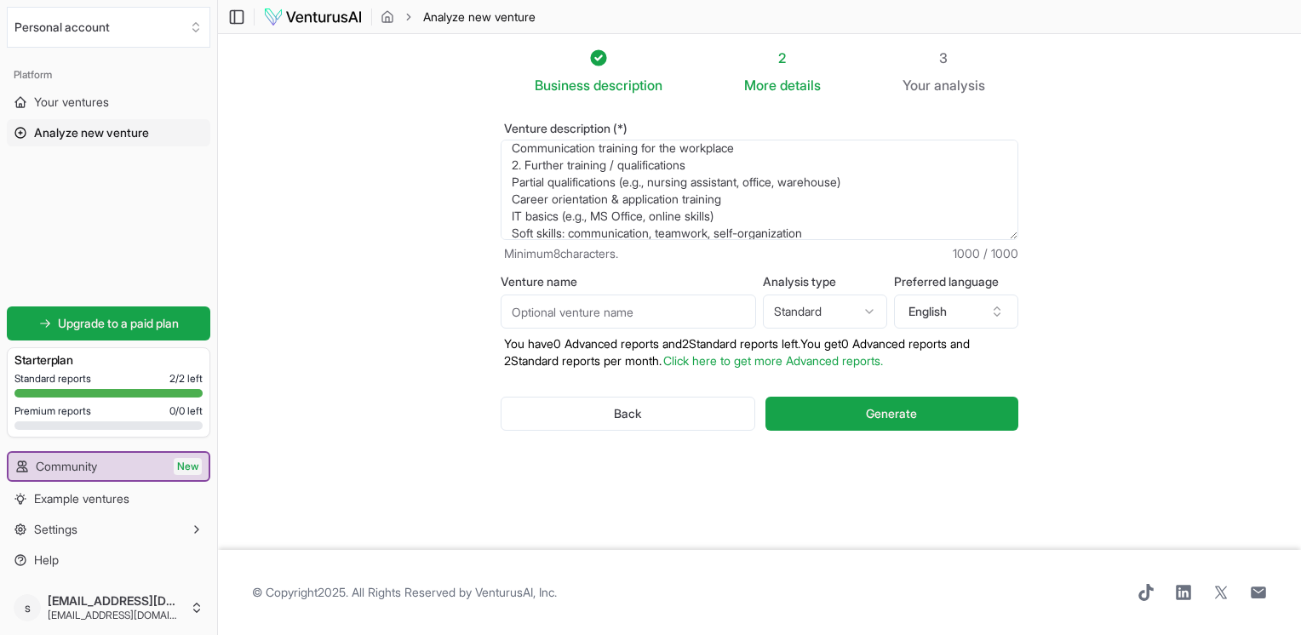
drag, startPoint x: 851, startPoint y: 230, endPoint x: 513, endPoint y: 155, distance: 346.2
click at [513, 155] on textarea "I'm opening a language and continuing education facility in [GEOGRAPHIC_DATA] w…" at bounding box center [760, 190] width 518 height 100
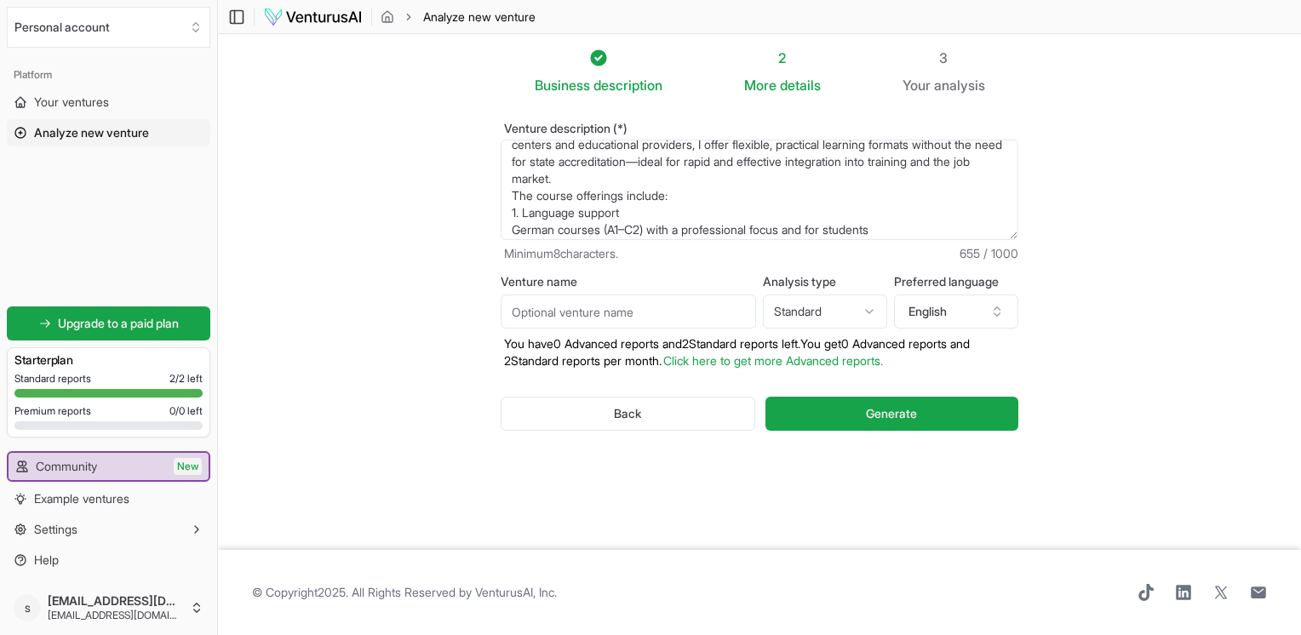
scroll to position [102, 0]
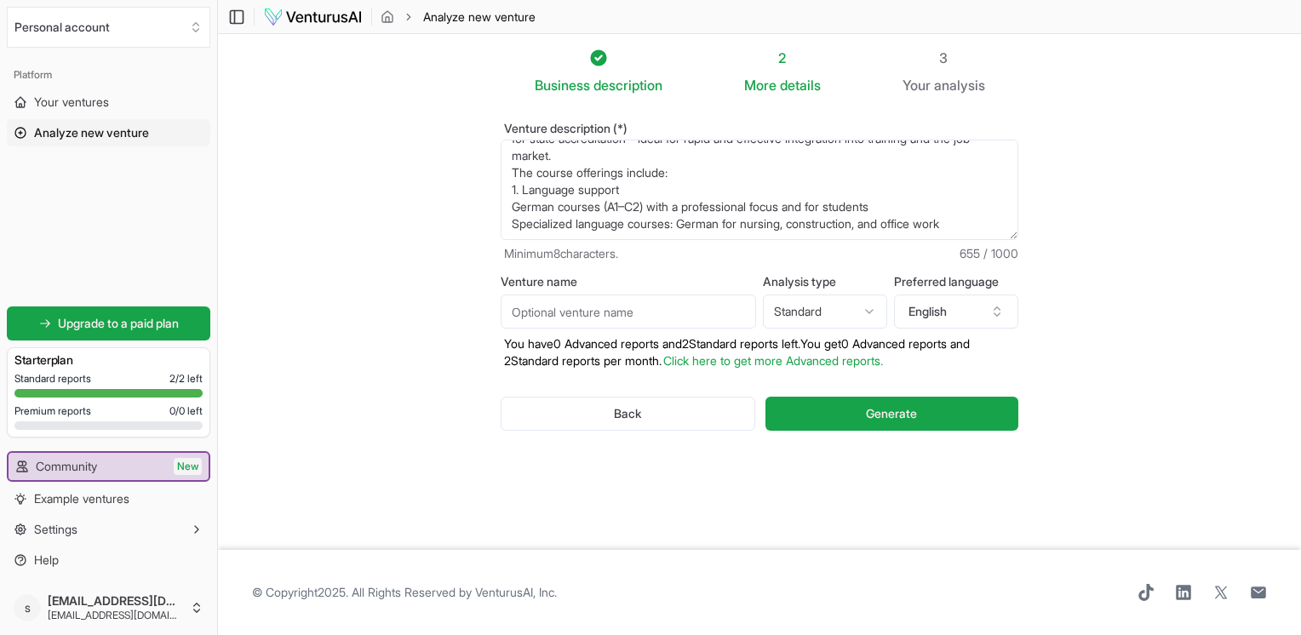
drag, startPoint x: 510, startPoint y: 157, endPoint x: 988, endPoint y: 216, distance: 481.4
click at [988, 216] on textarea "I'm opening a language and continuing education facility in [GEOGRAPHIC_DATA] w…" at bounding box center [760, 190] width 518 height 100
paste textarea "vocational focus and for students Specialized language courses: German for nurs…"
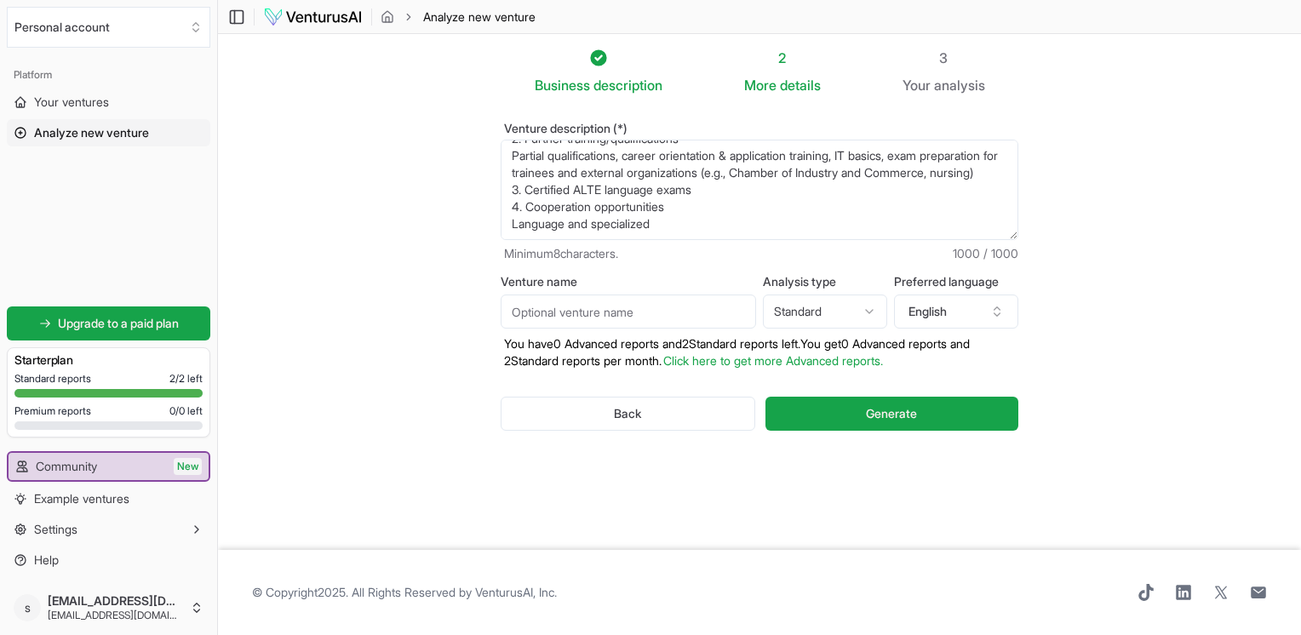
scroll to position [221, 0]
type textarea "I'm opening a language and continuing education facility in [GEOGRAPHIC_DATA] w…"
click at [706, 314] on input "Venture name" at bounding box center [628, 312] width 255 height 34
type input "SIM Academy UG"
click at [866, 410] on span "Generate" at bounding box center [891, 413] width 51 height 17
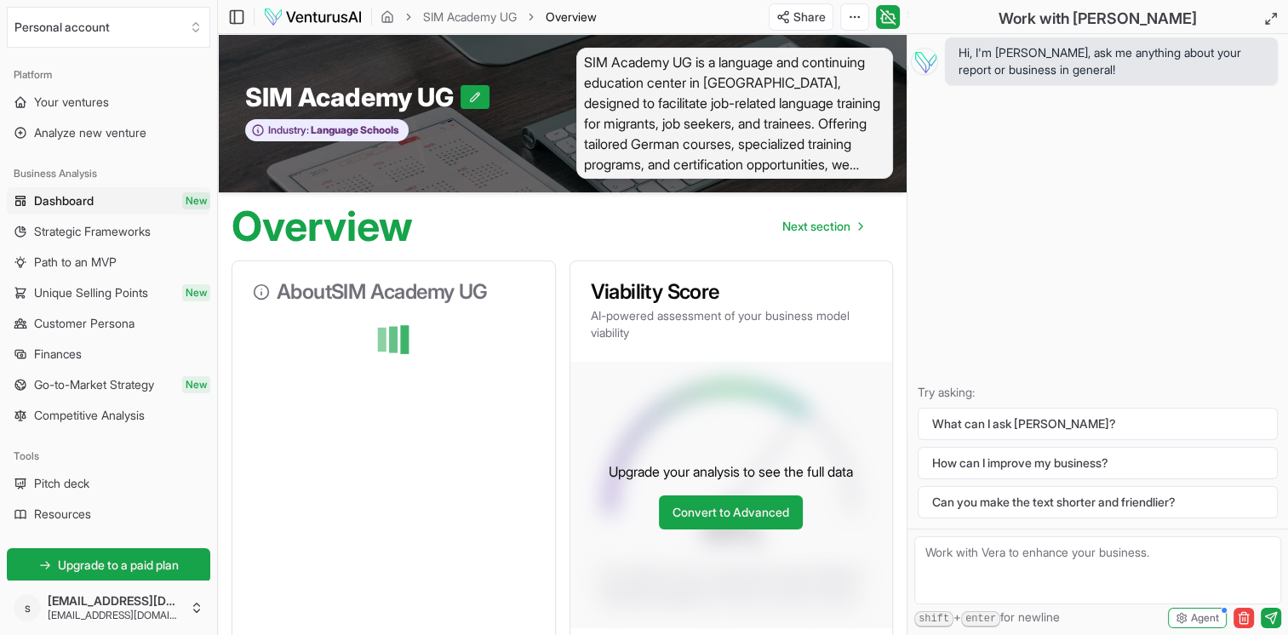
click at [738, 101] on span "SIM Academy UG is a language and continuing education center in [GEOGRAPHIC_DAT…" at bounding box center [735, 113] width 318 height 131
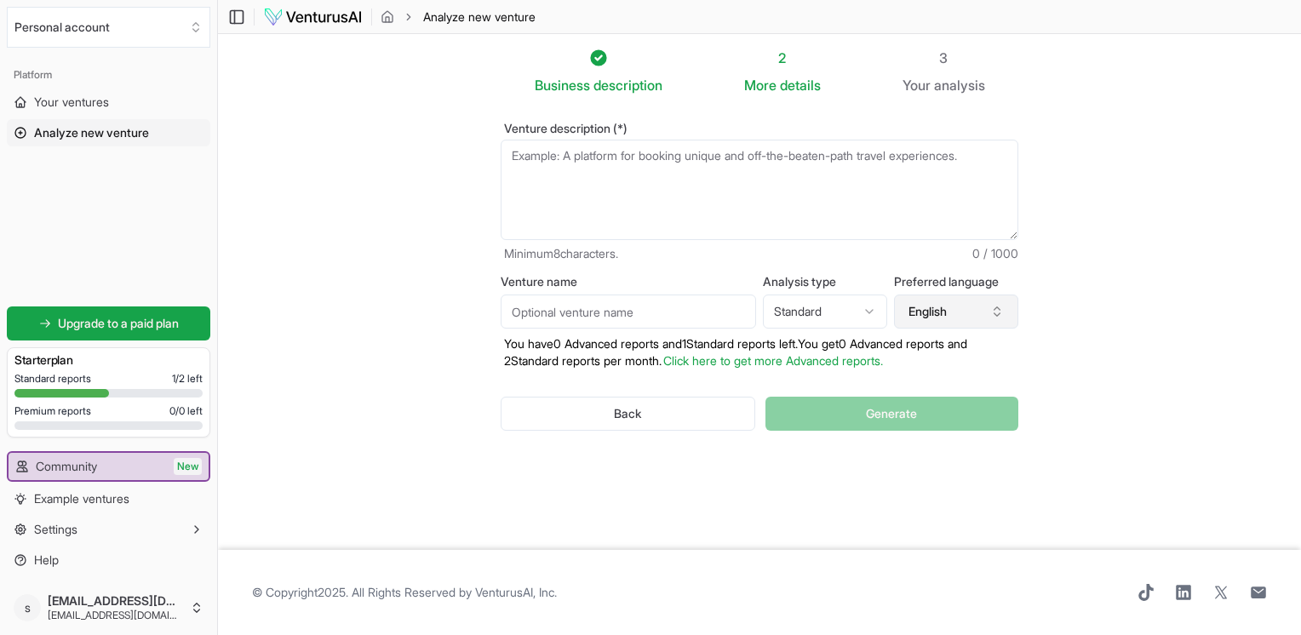
click at [978, 318] on button "English" at bounding box center [956, 312] width 124 height 34
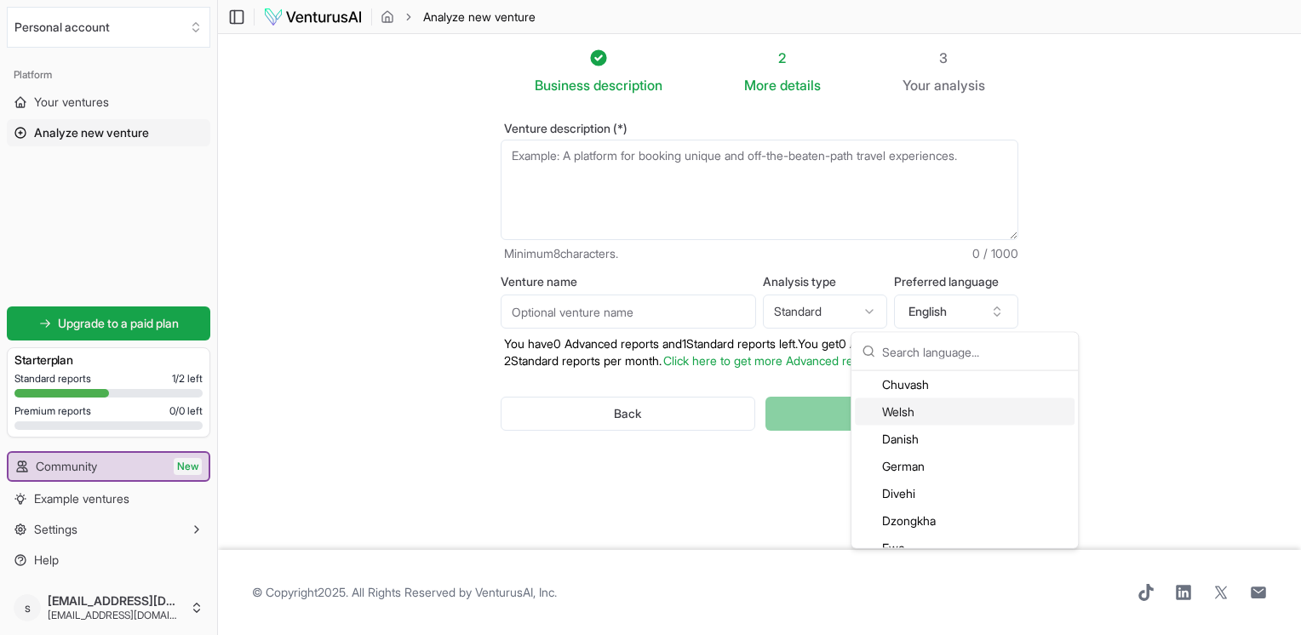
scroll to position [851, 0]
click at [913, 390] on div "German" at bounding box center [965, 381] width 220 height 27
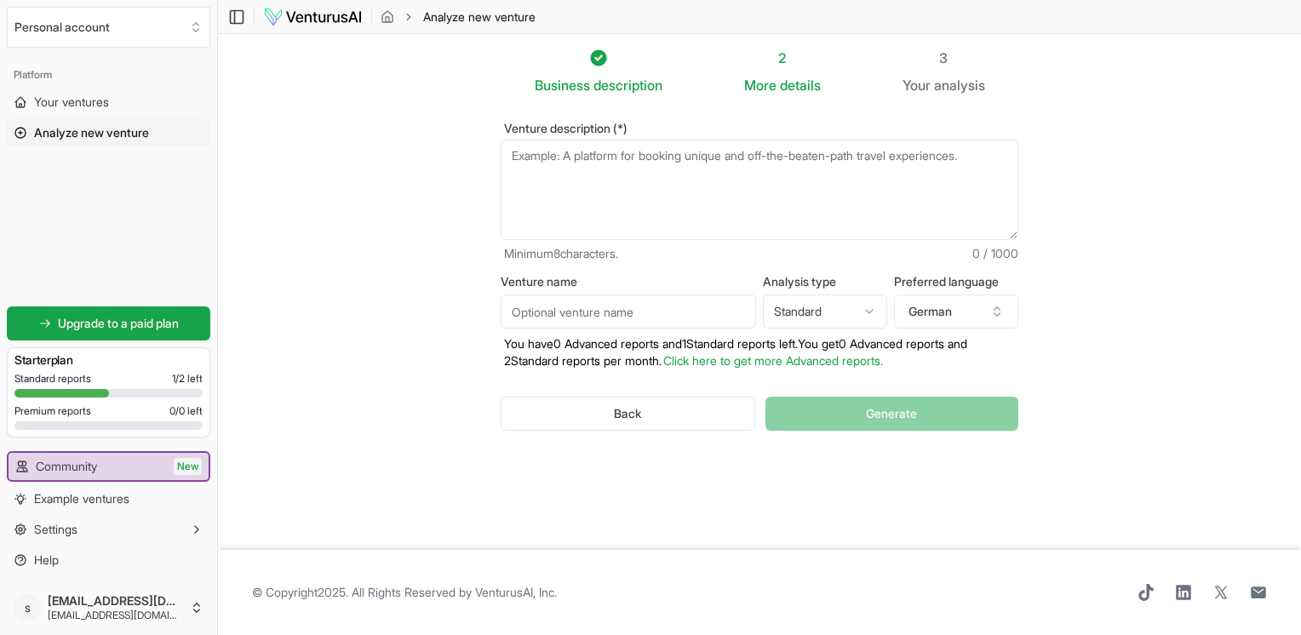
click at [567, 172] on textarea "Venture description (*)" at bounding box center [760, 190] width 518 height 100
paste textarea "I'm opening a language and continuing education facility in [GEOGRAPHIC_DATA] w…"
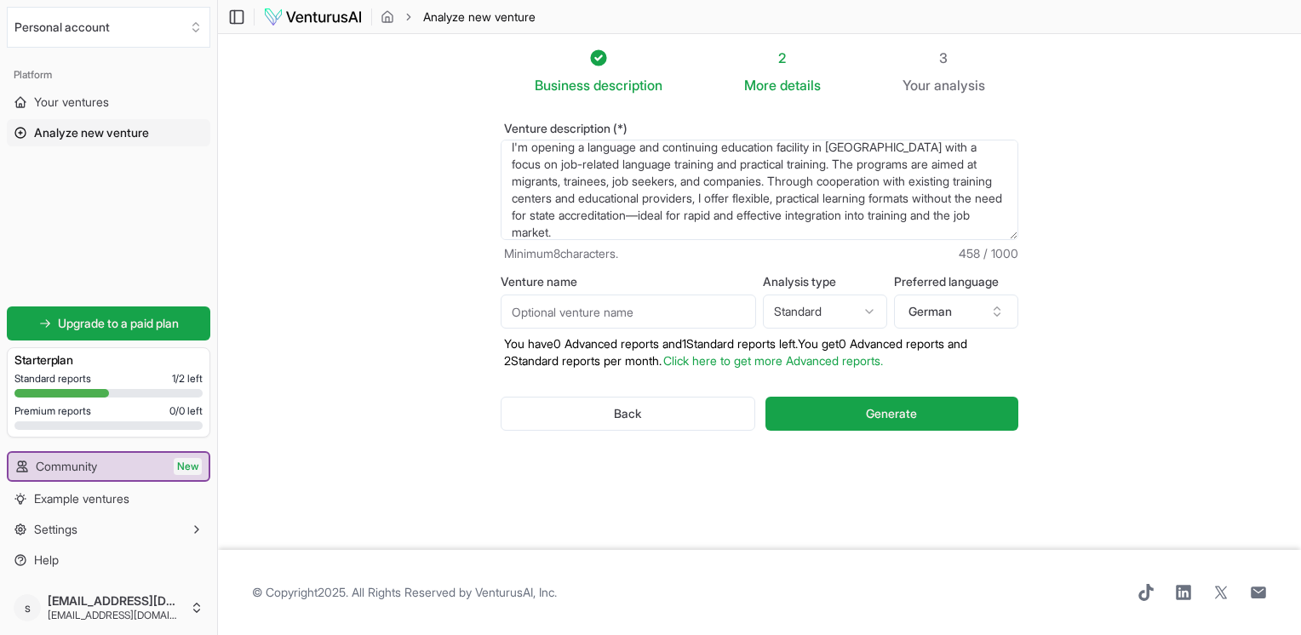
scroll to position [26, 0]
paste textarea "The course offerings include: 1. Language support German courses (A1–C2) with a…"
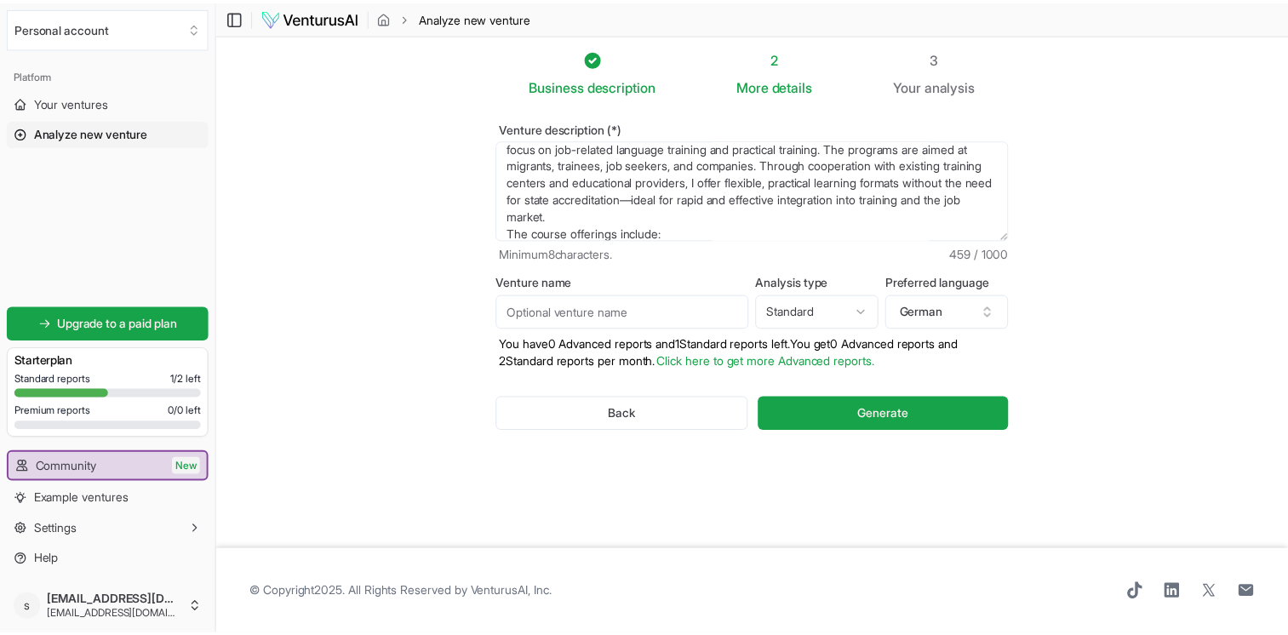
scroll to position [213, 0]
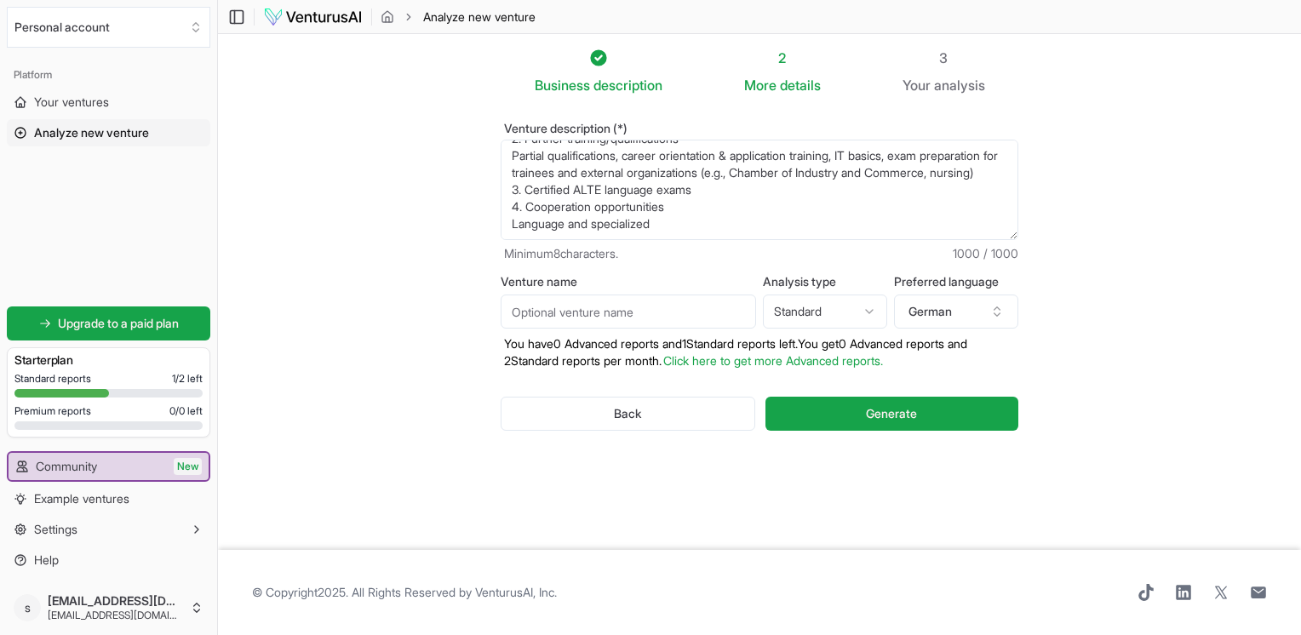
type textarea "I'm opening a language and continuing education facility in [GEOGRAPHIC_DATA] w…"
click at [733, 320] on input "Venture name" at bounding box center [628, 312] width 255 height 34
type input "SIM Academy UG"
click at [879, 410] on span "Generate" at bounding box center [891, 413] width 51 height 17
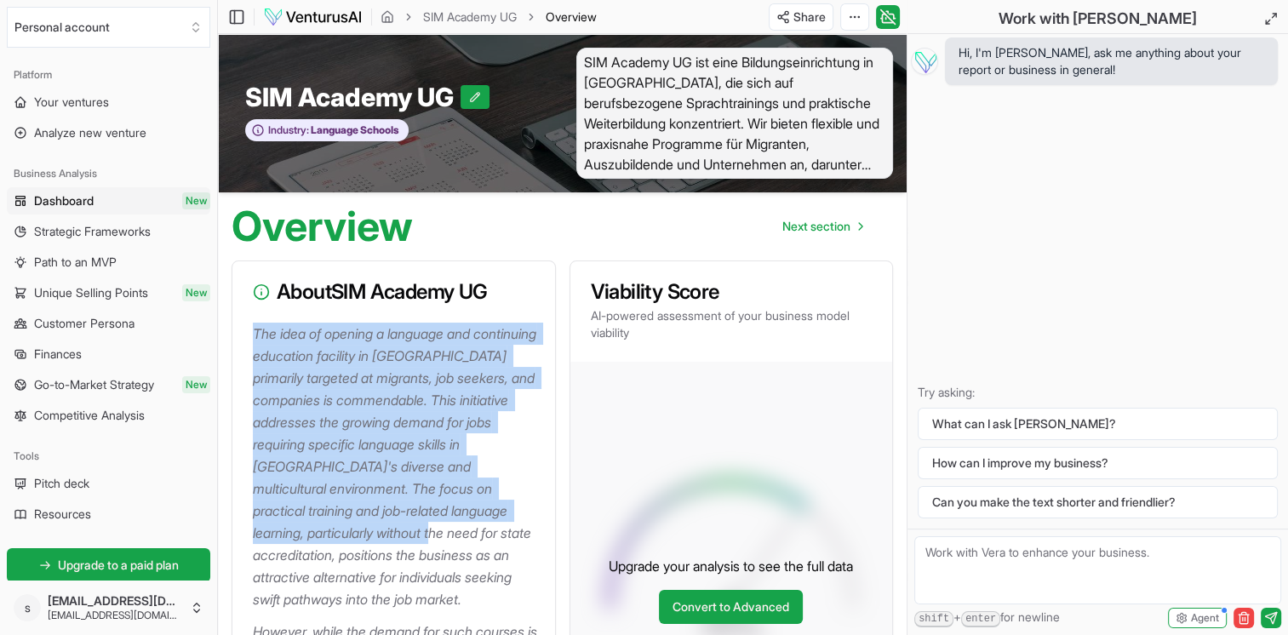
drag, startPoint x: 251, startPoint y: 336, endPoint x: 467, endPoint y: 523, distance: 284.9
click at [467, 523] on div "The idea of opening a language and continuing education facility in [GEOGRAPHIC…" at bounding box center [393, 571] width 323 height 496
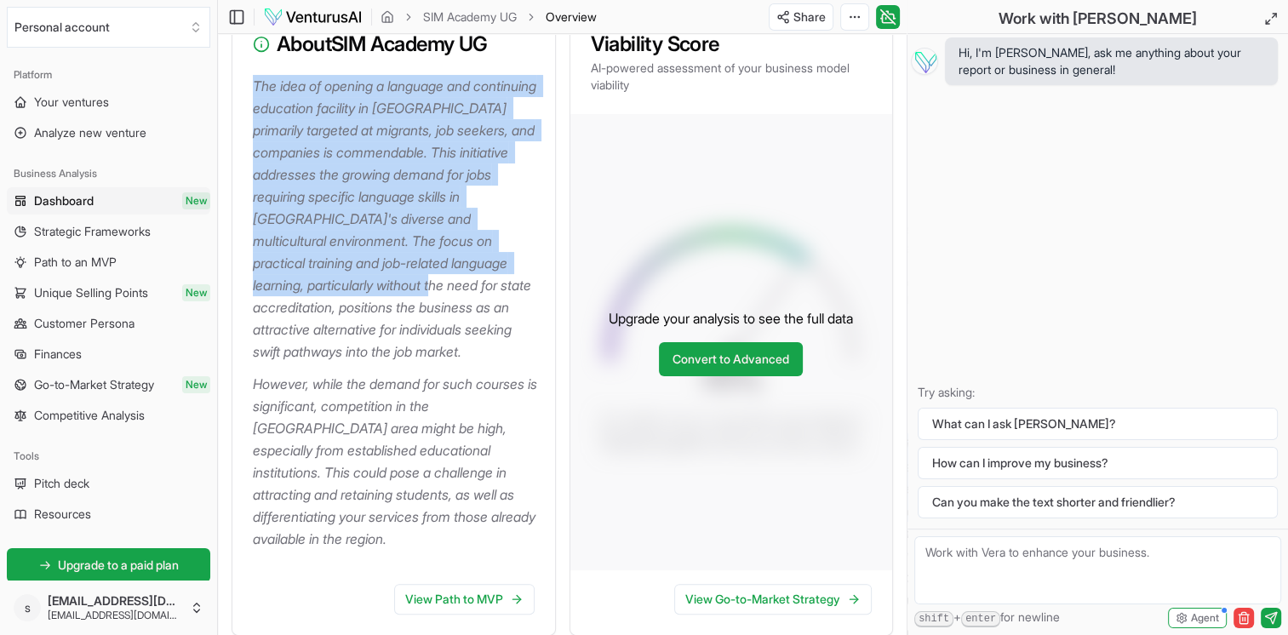
scroll to position [255, 0]
